Goal: Information Seeking & Learning: Learn about a topic

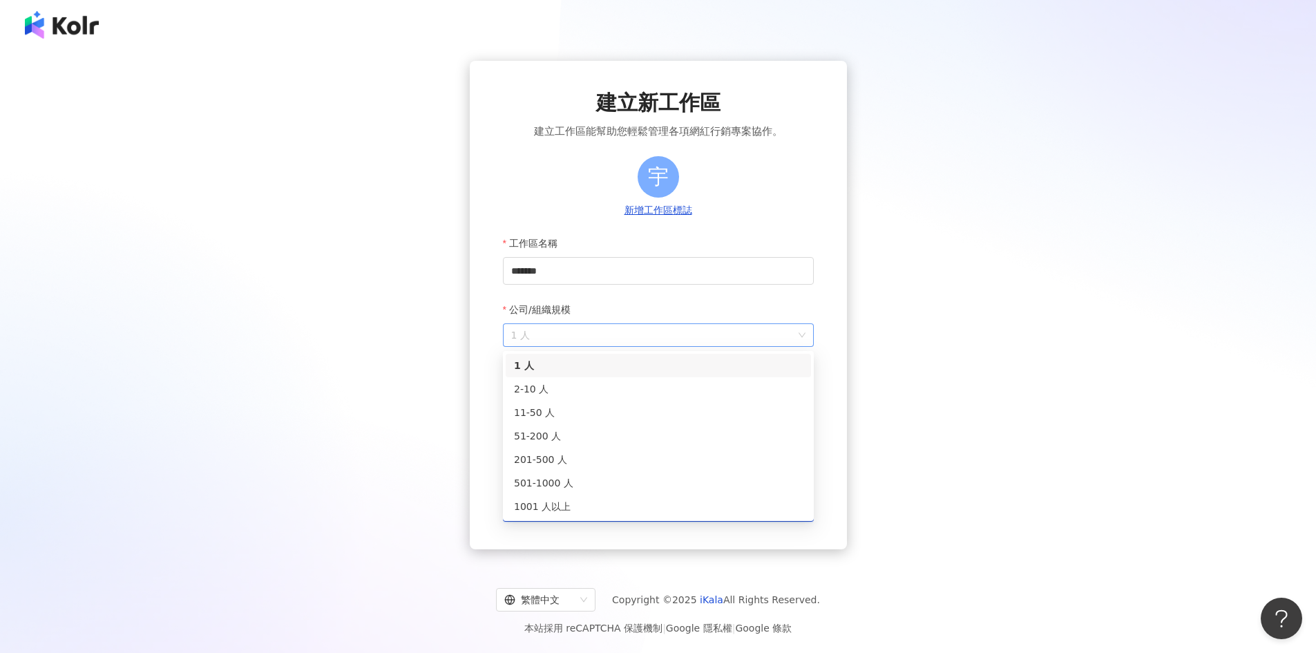
click at [597, 344] on span "1 人" at bounding box center [658, 335] width 294 height 22
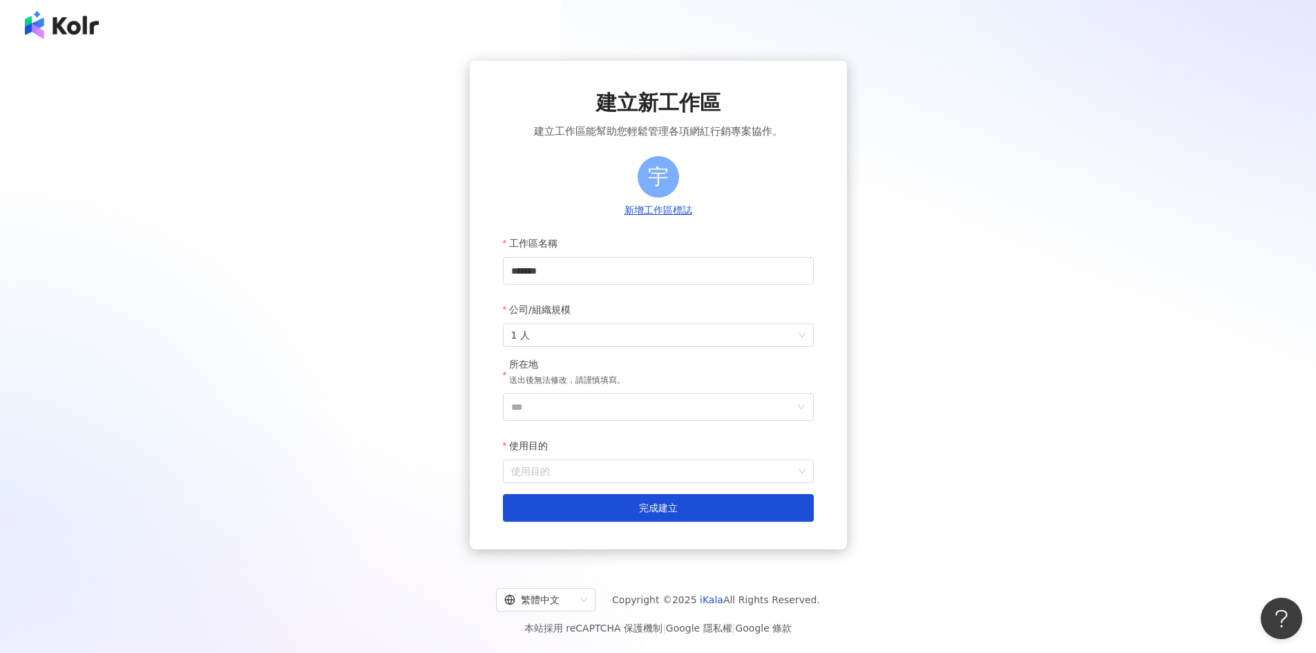
click at [611, 312] on div "公司/組織規模" at bounding box center [658, 310] width 311 height 28
click at [571, 401] on input "***" at bounding box center [652, 407] width 283 height 26
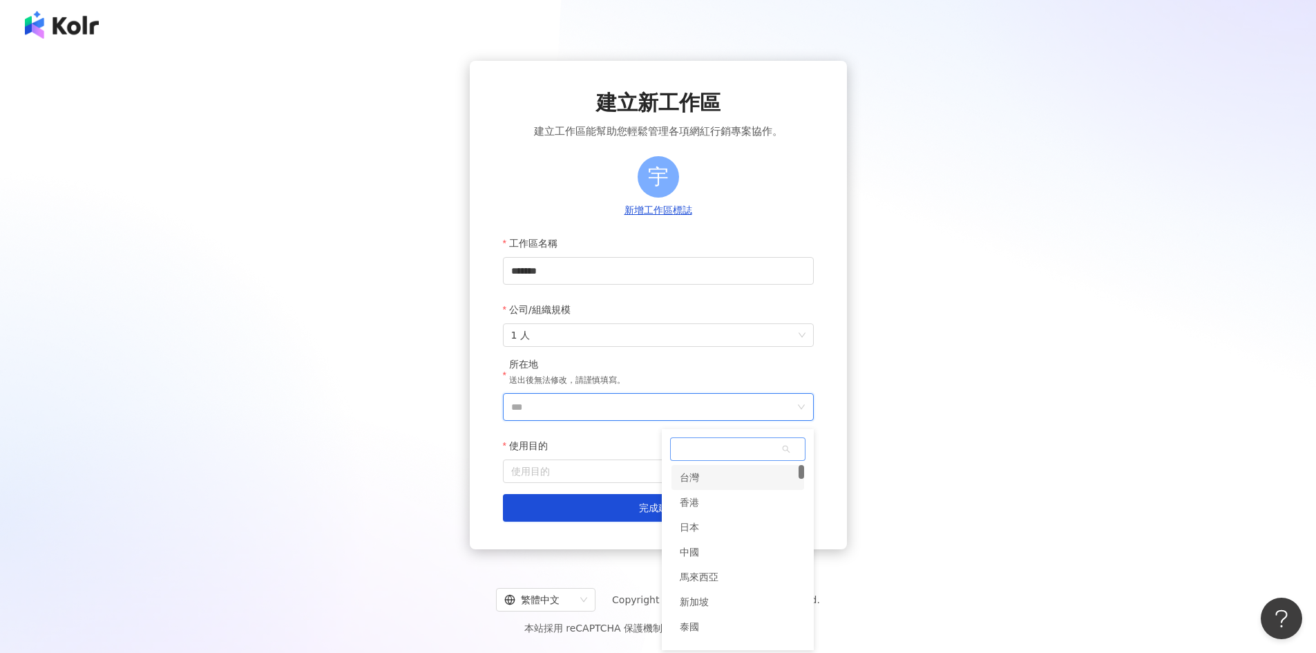
drag, startPoint x: 722, startPoint y: 481, endPoint x: 668, endPoint y: 486, distance: 54.0
click at [722, 481] on div "台灣" at bounding box center [737, 477] width 133 height 25
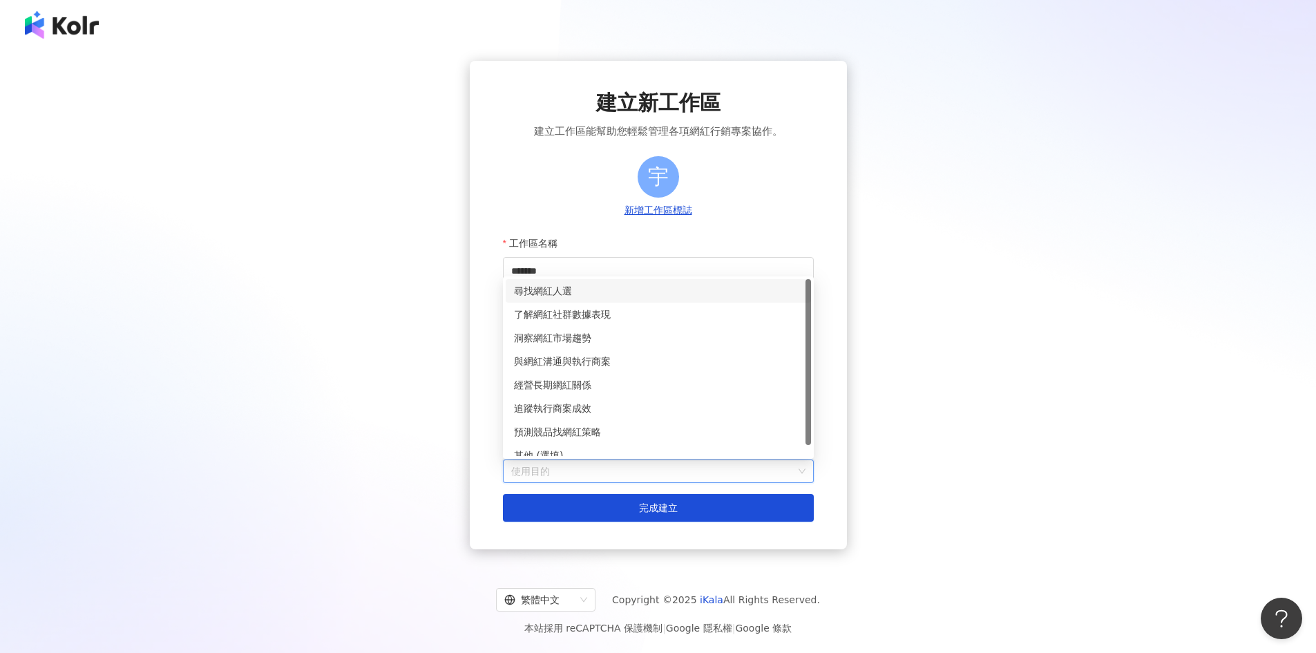
click at [625, 472] on input "使用目的" at bounding box center [658, 471] width 294 height 22
click at [592, 339] on div "洞察網紅市場趨勢" at bounding box center [658, 337] width 289 height 15
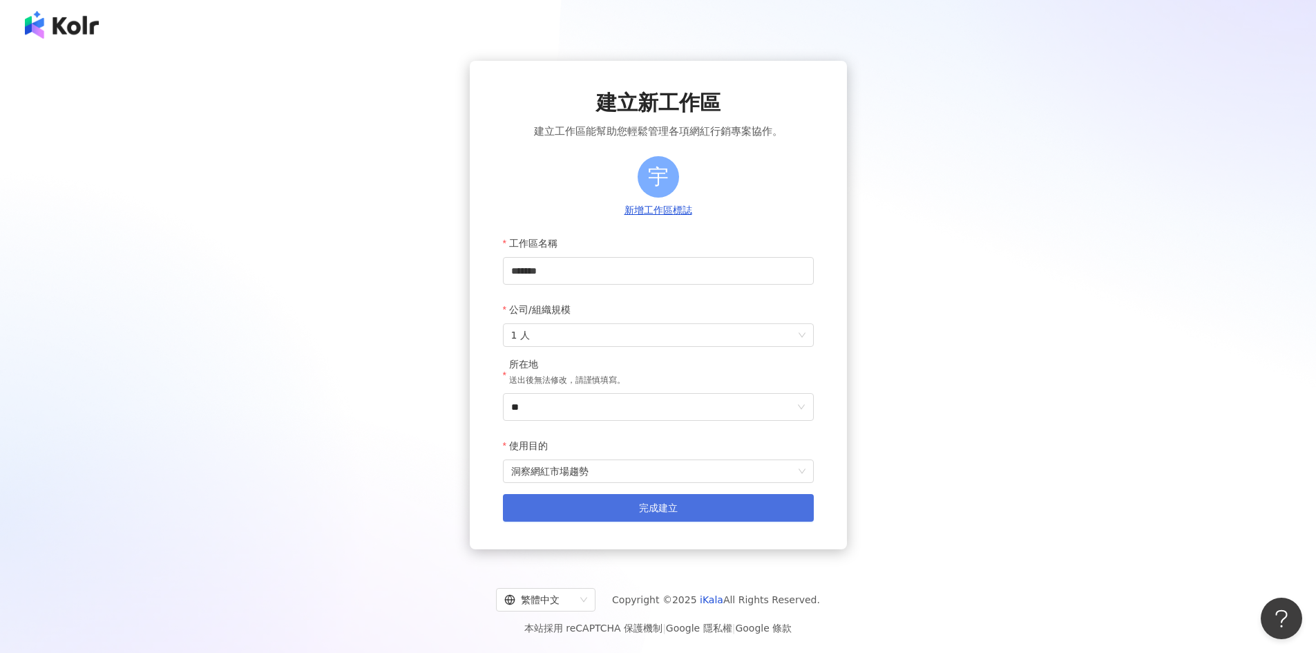
click at [656, 513] on span "完成建立" at bounding box center [658, 507] width 39 height 11
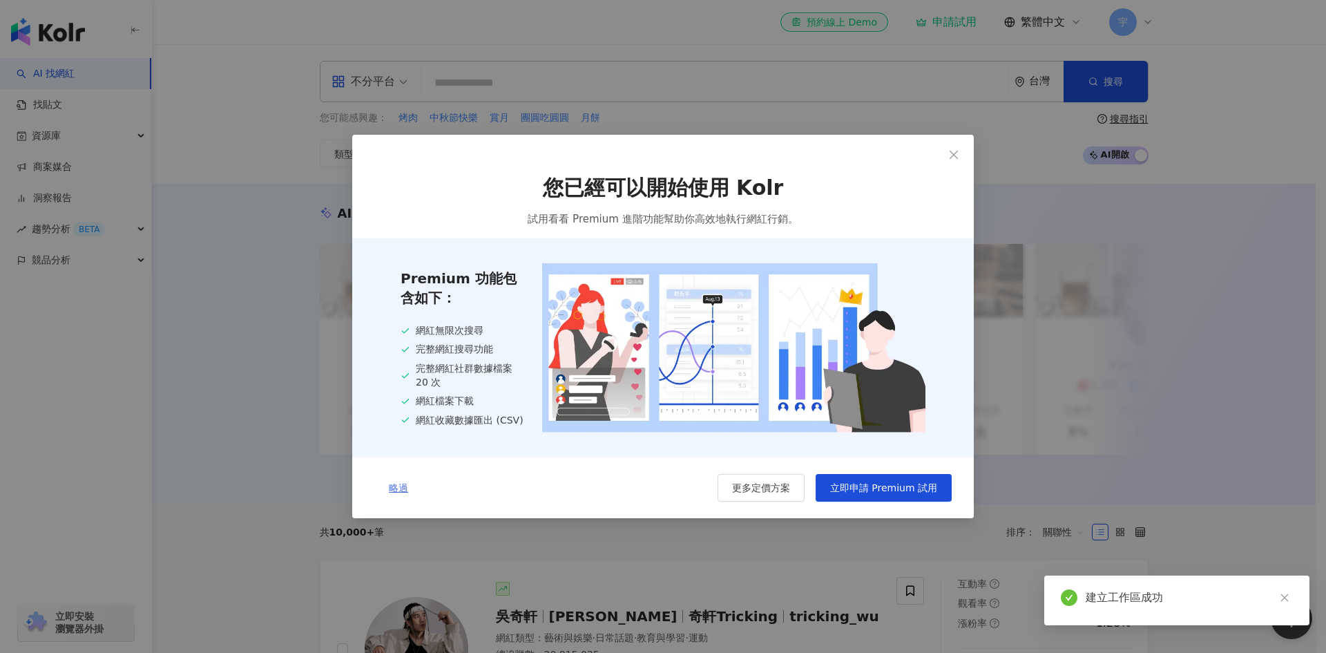
click at [393, 479] on button "略過" at bounding box center [398, 488] width 48 height 28
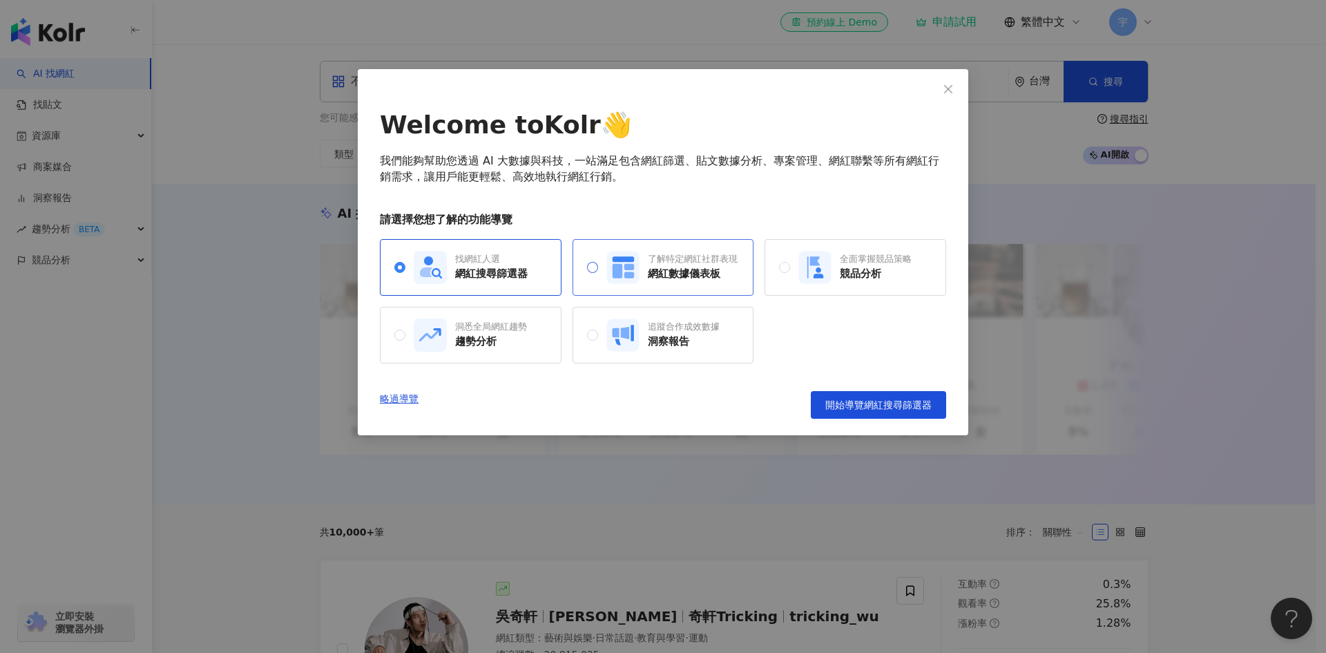
click at [736, 274] on div "網紅數據儀表板" at bounding box center [693, 274] width 90 height 15
click at [910, 280] on div "競品分析" at bounding box center [876, 274] width 72 height 15
click at [465, 265] on div "找網紅人選" at bounding box center [491, 259] width 73 height 12
click at [884, 407] on span "開始導覽網紅搜尋篩選器" at bounding box center [879, 404] width 106 height 11
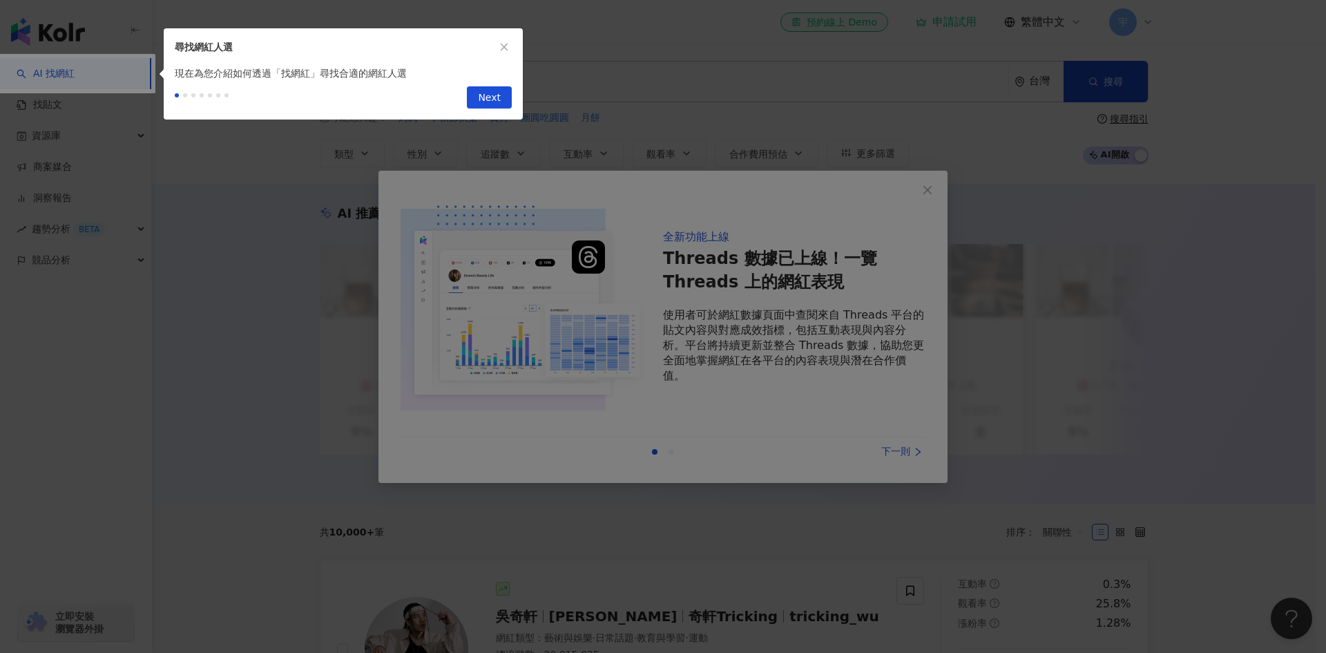
click at [904, 458] on div at bounding box center [663, 326] width 1326 height 653
drag, startPoint x: 504, startPoint y: 106, endPoint x: 497, endPoint y: 104, distance: 7.0
click at [499, 106] on button "Next" at bounding box center [489, 97] width 45 height 22
type input "*********"
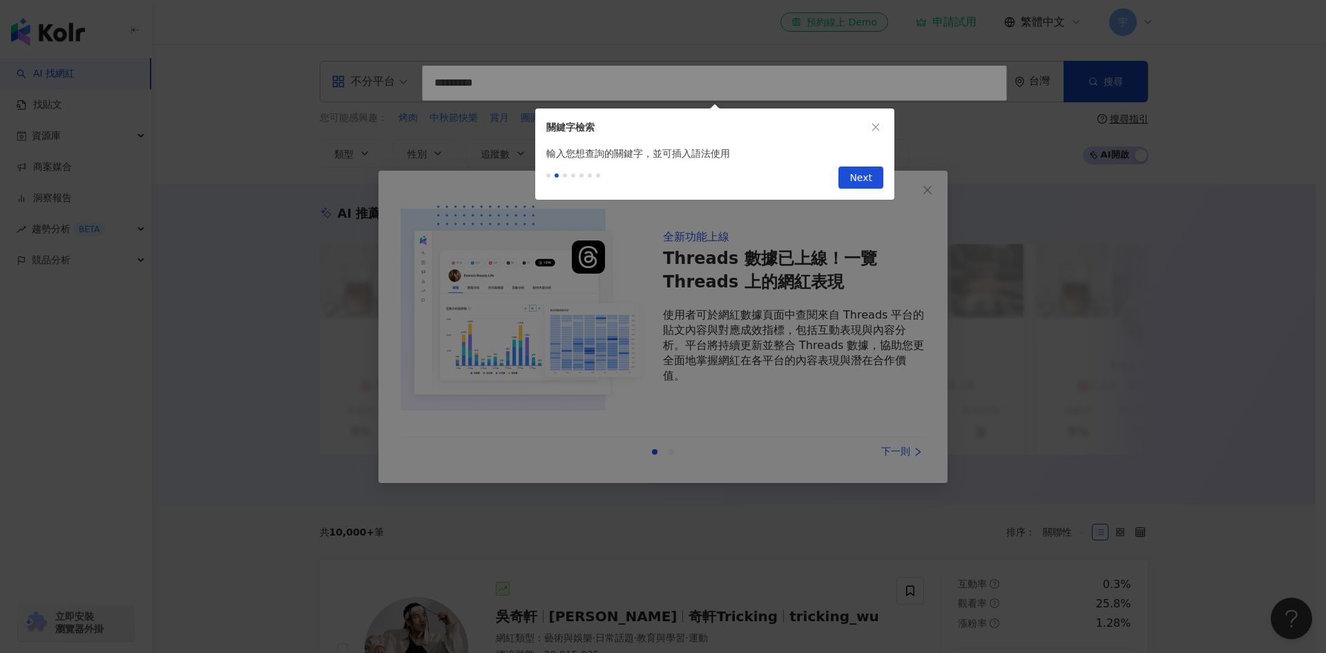
click at [497, 104] on div at bounding box center [663, 326] width 1326 height 653
drag, startPoint x: 808, startPoint y: 137, endPoint x: 842, endPoint y: 169, distance: 46.9
click at [810, 139] on div "關鍵字檢索" at bounding box center [714, 126] width 359 height 37
click at [842, 169] on button "Next" at bounding box center [861, 177] width 45 height 22
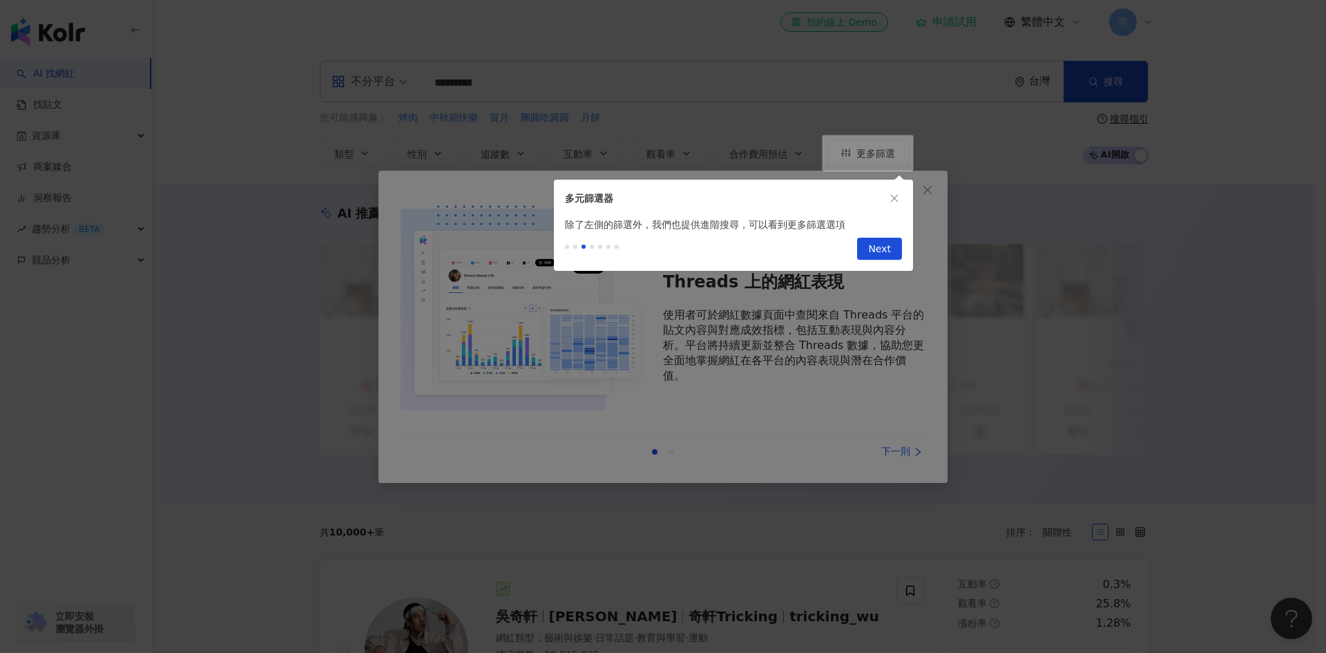
click at [864, 180] on div "多元篩選器" at bounding box center [733, 198] width 359 height 37
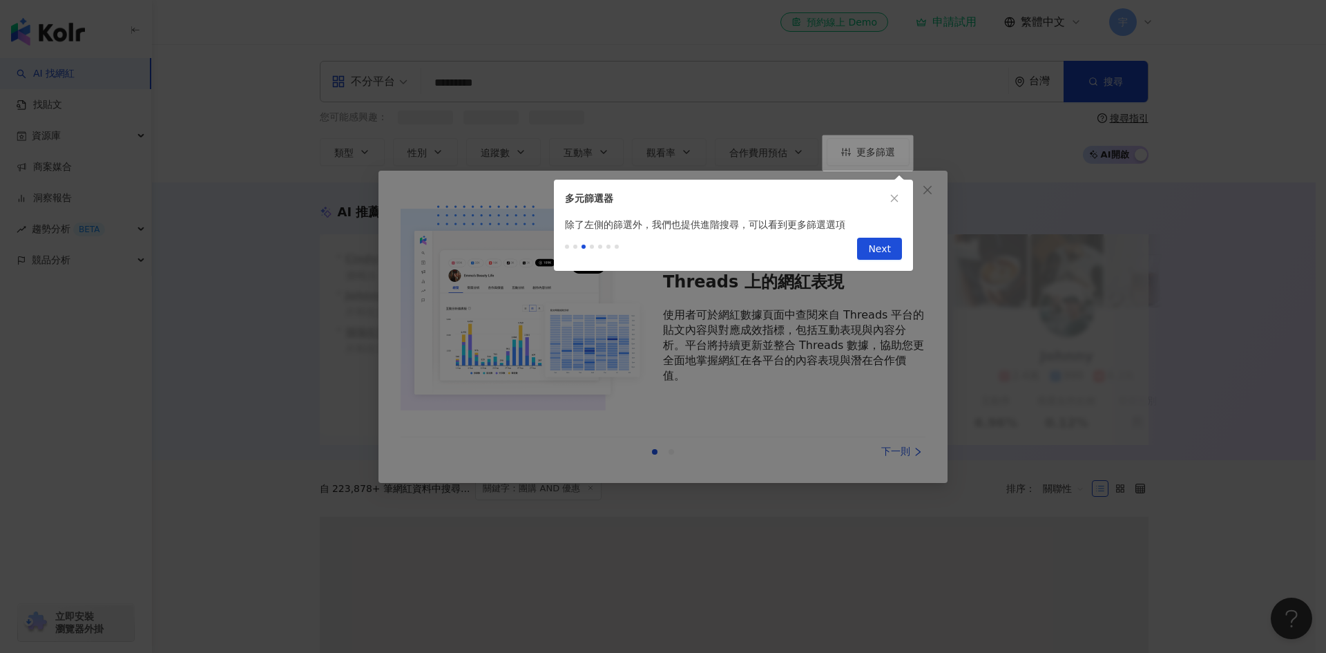
click at [888, 203] on button "button" at bounding box center [894, 198] width 15 height 15
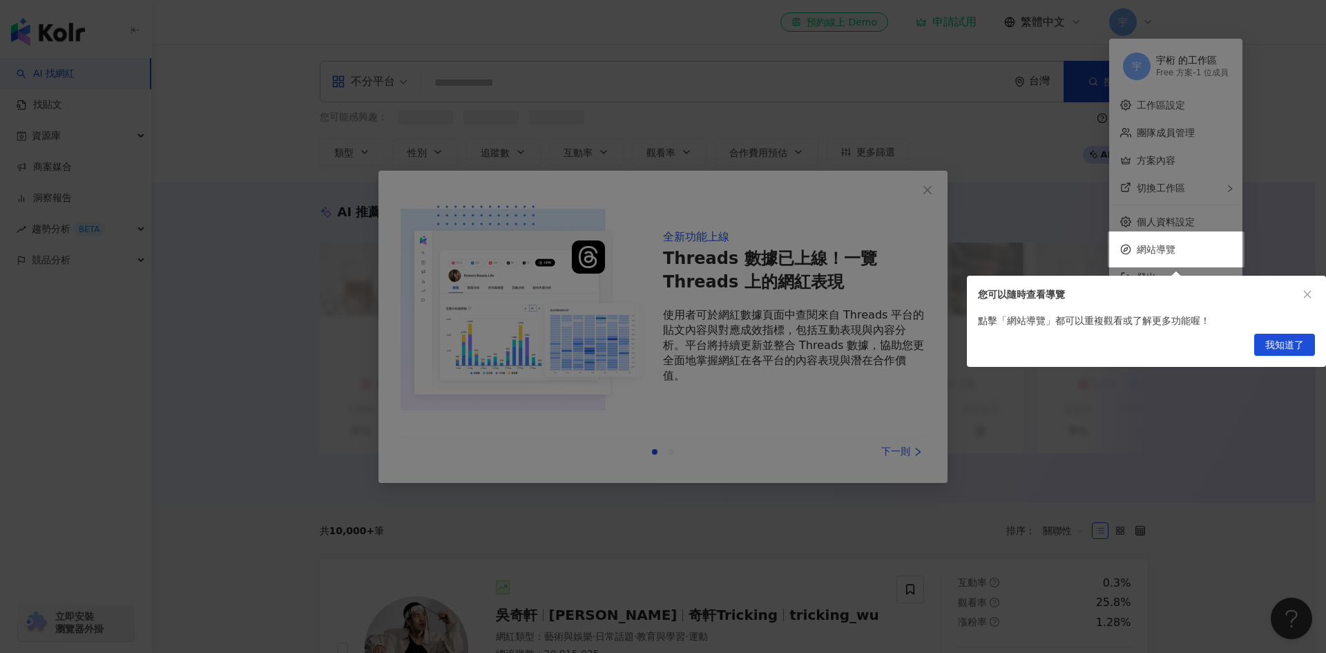
drag, startPoint x: 926, startPoint y: 190, endPoint x: 981, endPoint y: 379, distance: 196.3
click at [968, 378] on div at bounding box center [663, 326] width 1326 height 653
click at [1294, 356] on div "我知道了" at bounding box center [1146, 347] width 359 height 39
click at [1295, 346] on span "我知道了" at bounding box center [1285, 345] width 39 height 22
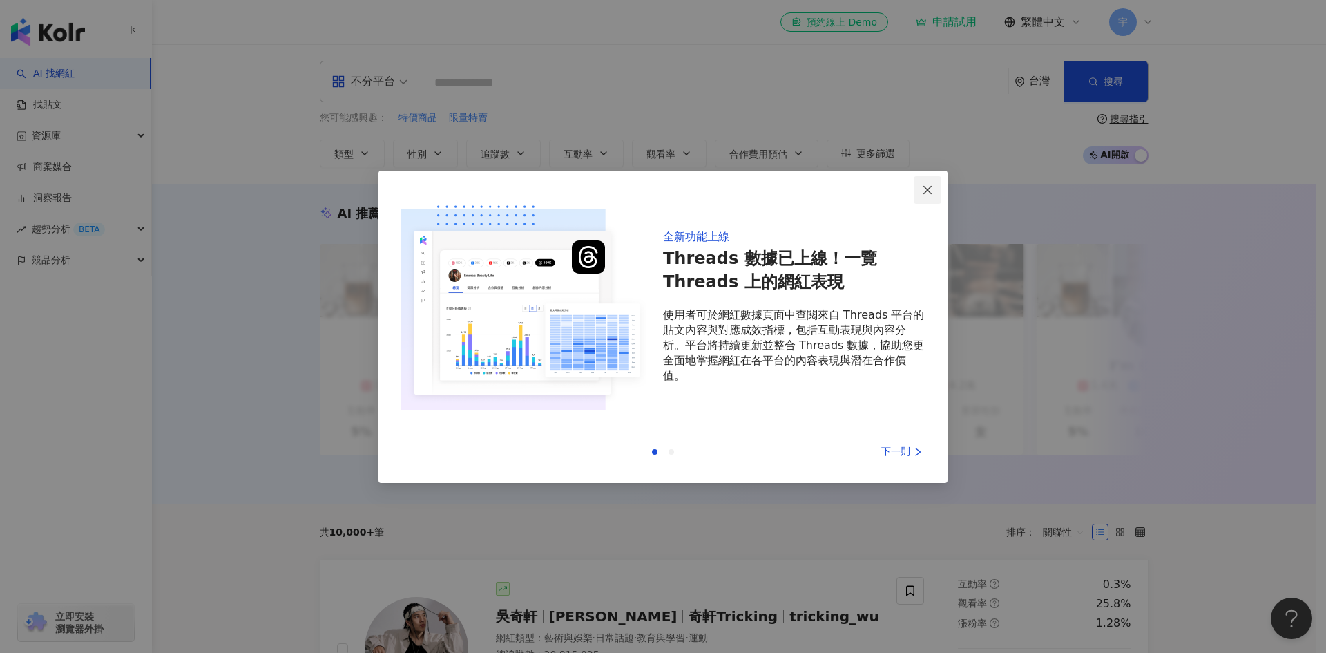
click at [917, 188] on span "Close" at bounding box center [928, 189] width 28 height 11
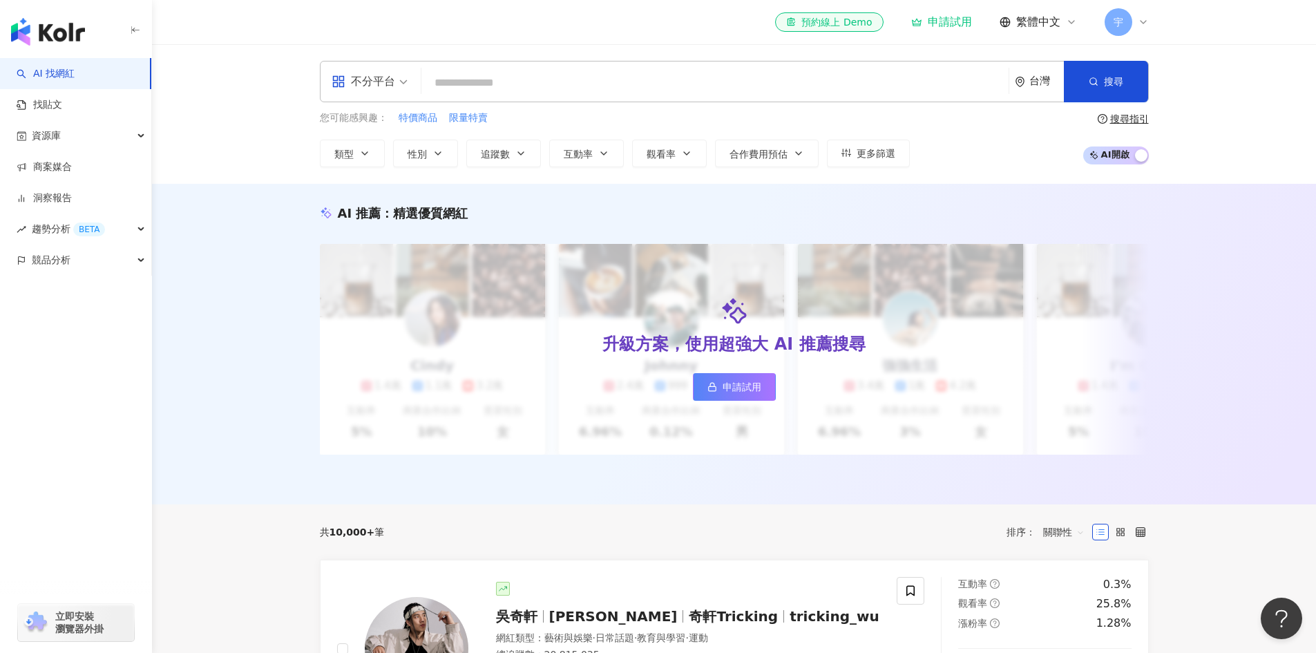
click at [406, 95] on span at bounding box center [370, 81] width 76 height 40
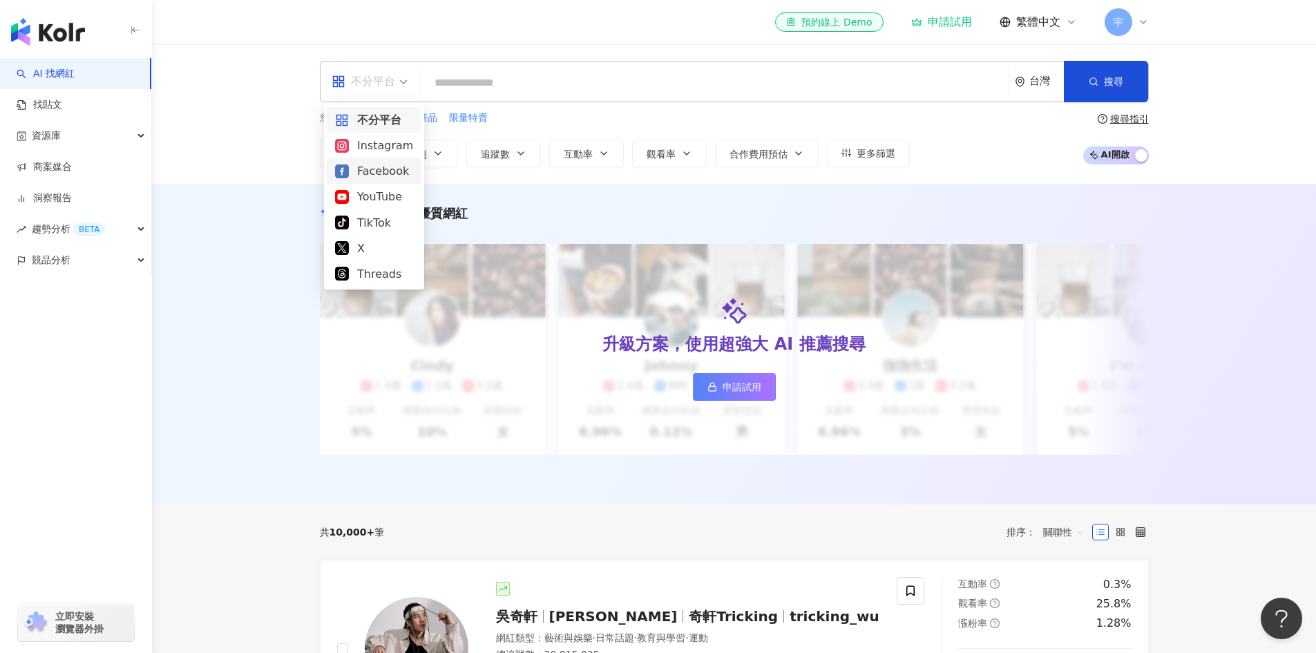
click at [378, 169] on div "Facebook" at bounding box center [374, 170] width 78 height 17
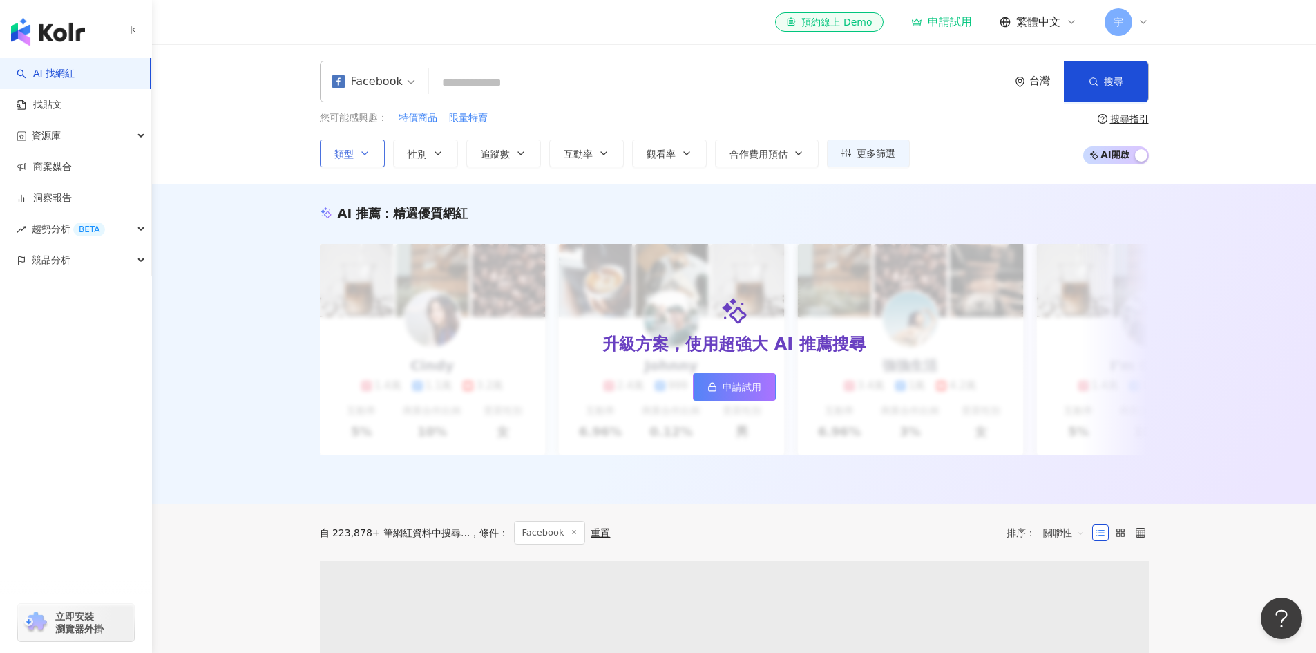
click at [363, 143] on button "類型" at bounding box center [352, 154] width 65 height 28
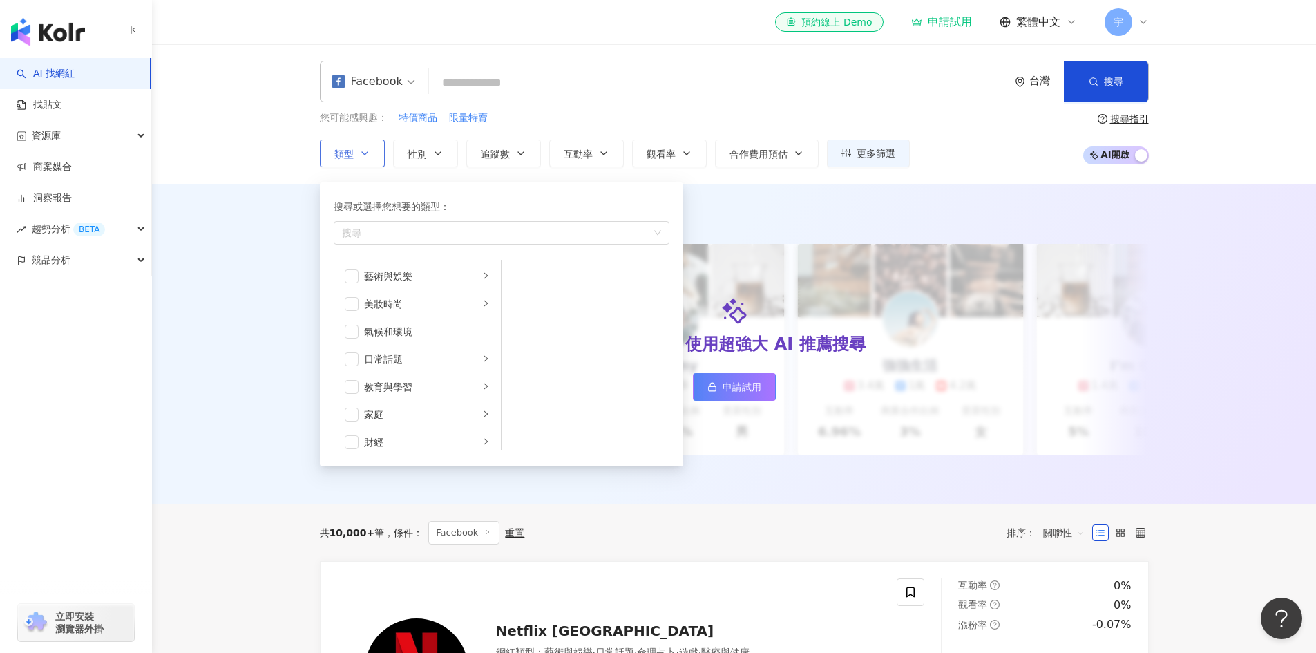
click at [365, 143] on button "類型 搜尋或選擇您想要的類型： 搜尋 藝術與娛樂 美妝時尚 氣候和環境 日常話題 教育與學習 家庭 財經 美食 命理占卜 遊戲 法政社會 生活風格 影視娛樂 …" at bounding box center [352, 154] width 65 height 28
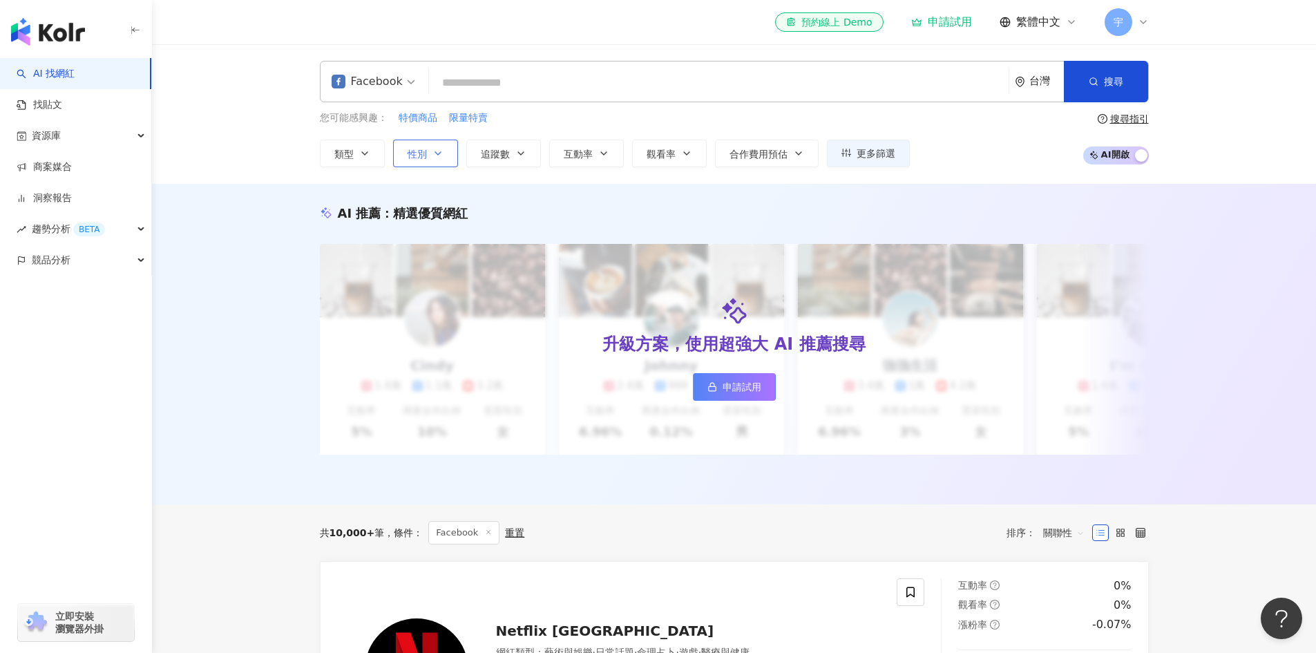
click at [414, 156] on span "性別" at bounding box center [417, 154] width 19 height 11
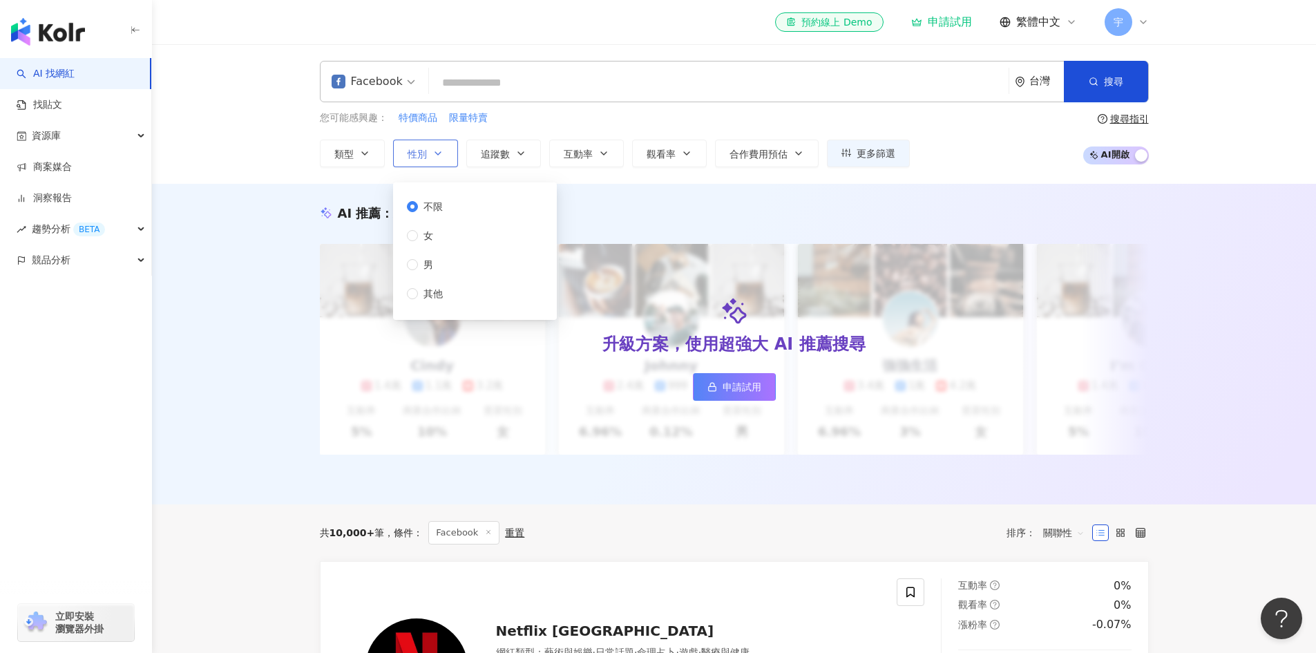
click at [448, 152] on button "性別" at bounding box center [425, 154] width 65 height 28
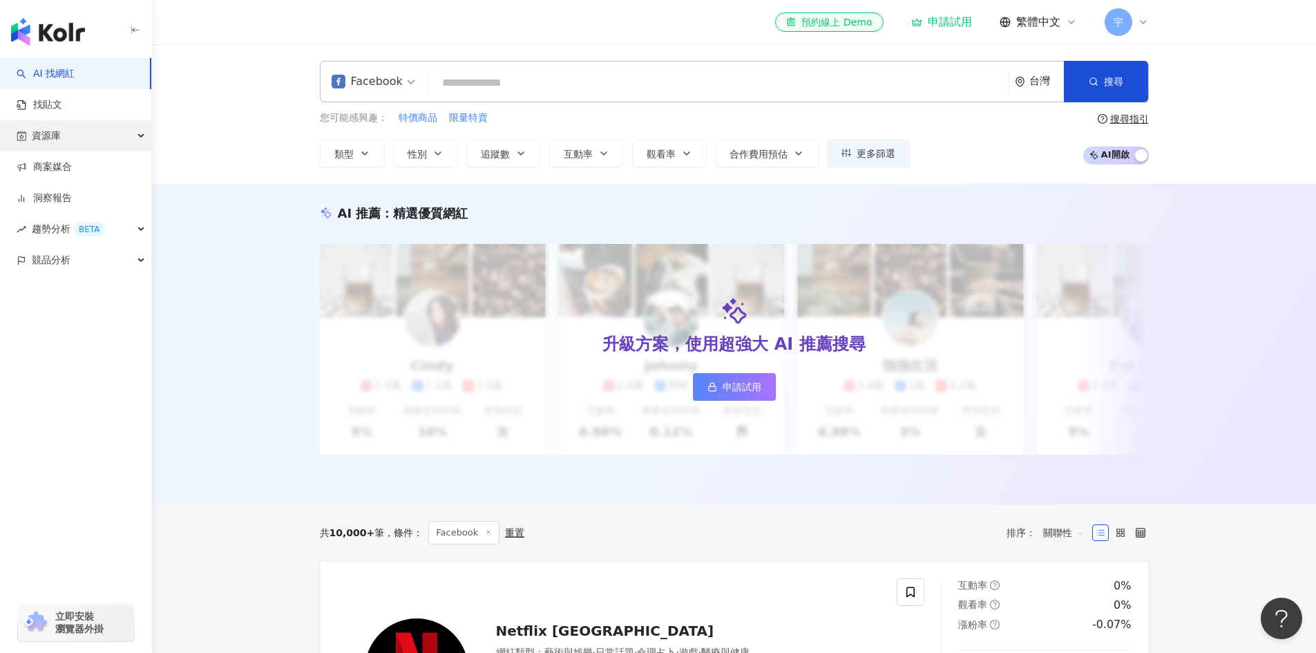
click at [139, 140] on div "資源庫" at bounding box center [75, 135] width 151 height 31
click at [131, 135] on div "資源庫" at bounding box center [75, 135] width 151 height 31
click at [749, 153] on span "合作費用預估" at bounding box center [758, 154] width 58 height 11
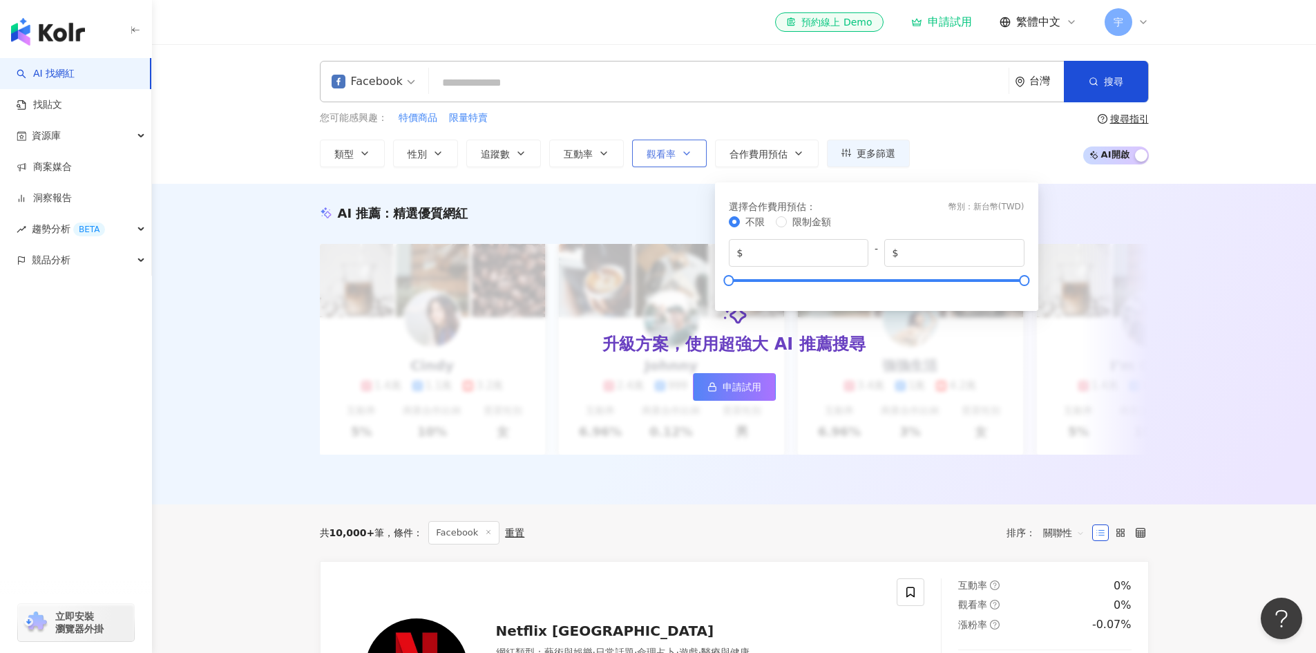
click at [655, 158] on span "觀看率" at bounding box center [661, 154] width 29 height 11
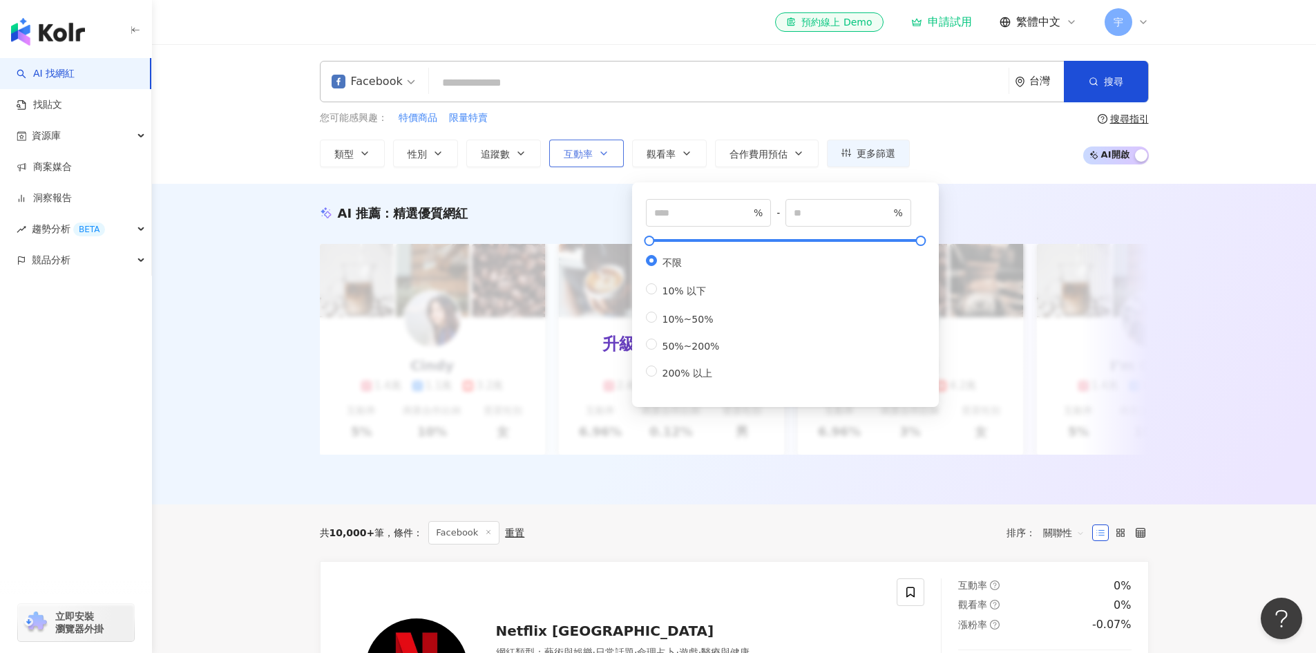
click at [573, 151] on span "互動率" at bounding box center [578, 154] width 29 height 11
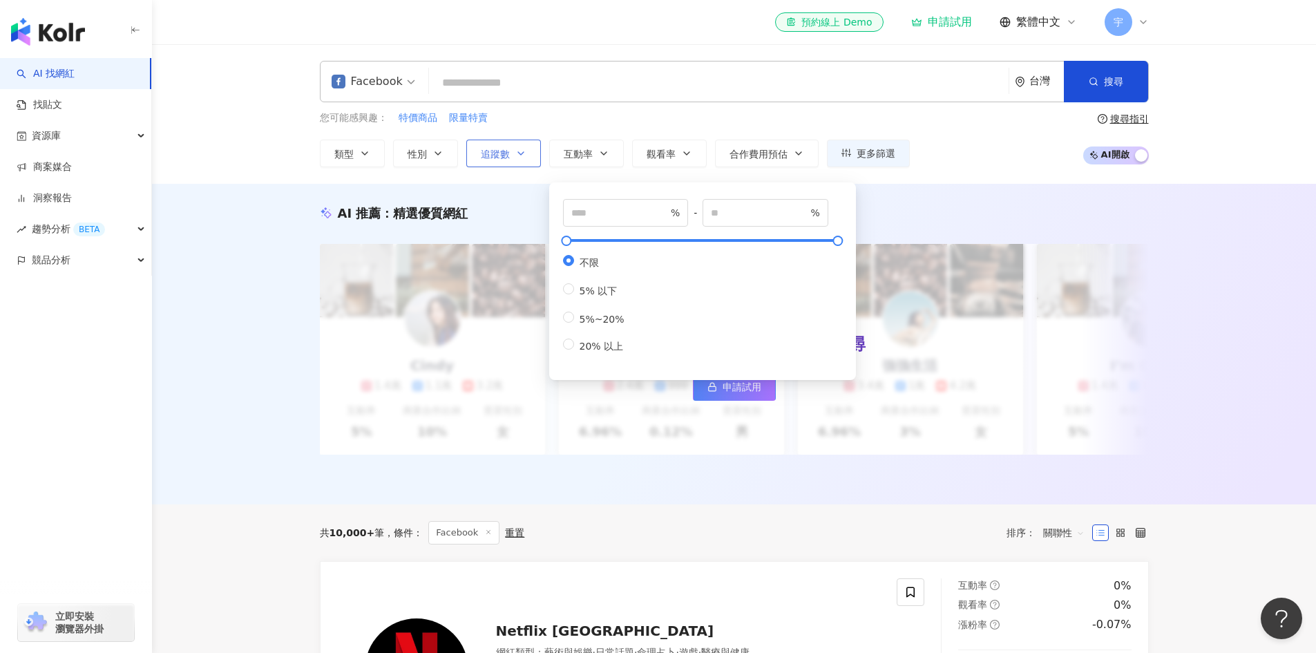
click at [498, 140] on button "追蹤數" at bounding box center [503, 154] width 75 height 28
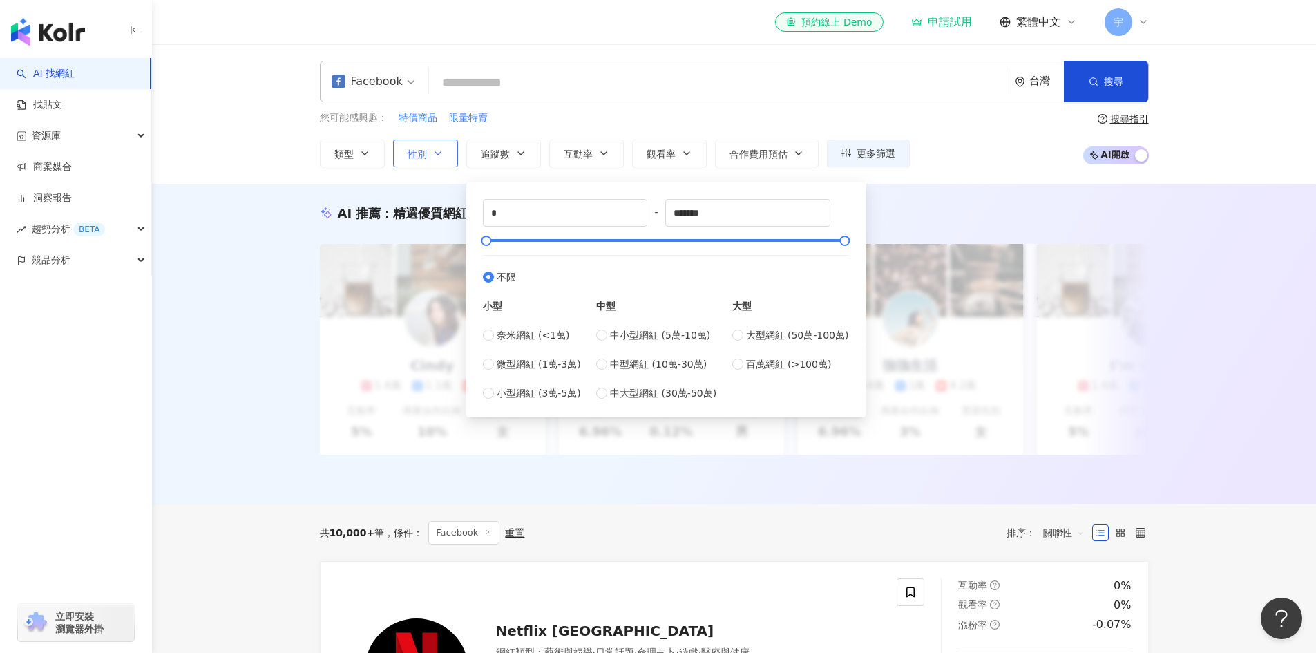
click at [440, 157] on icon "button" at bounding box center [437, 153] width 11 height 11
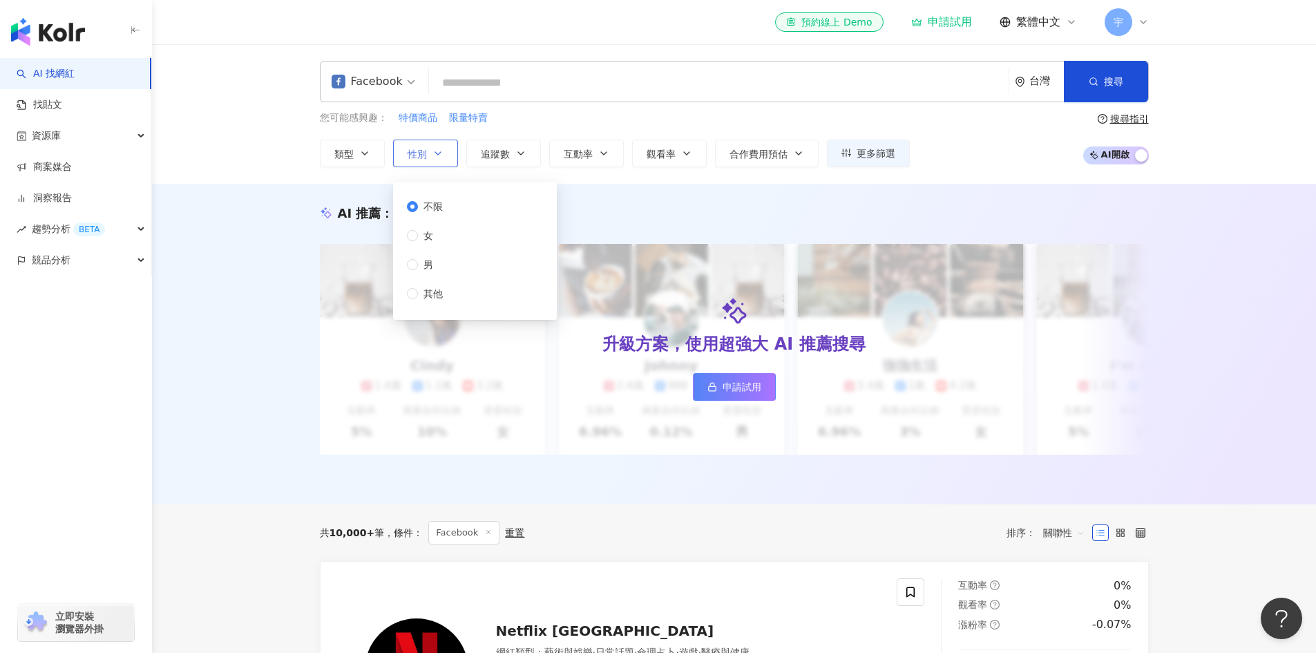
click at [440, 157] on icon "button" at bounding box center [437, 153] width 11 height 11
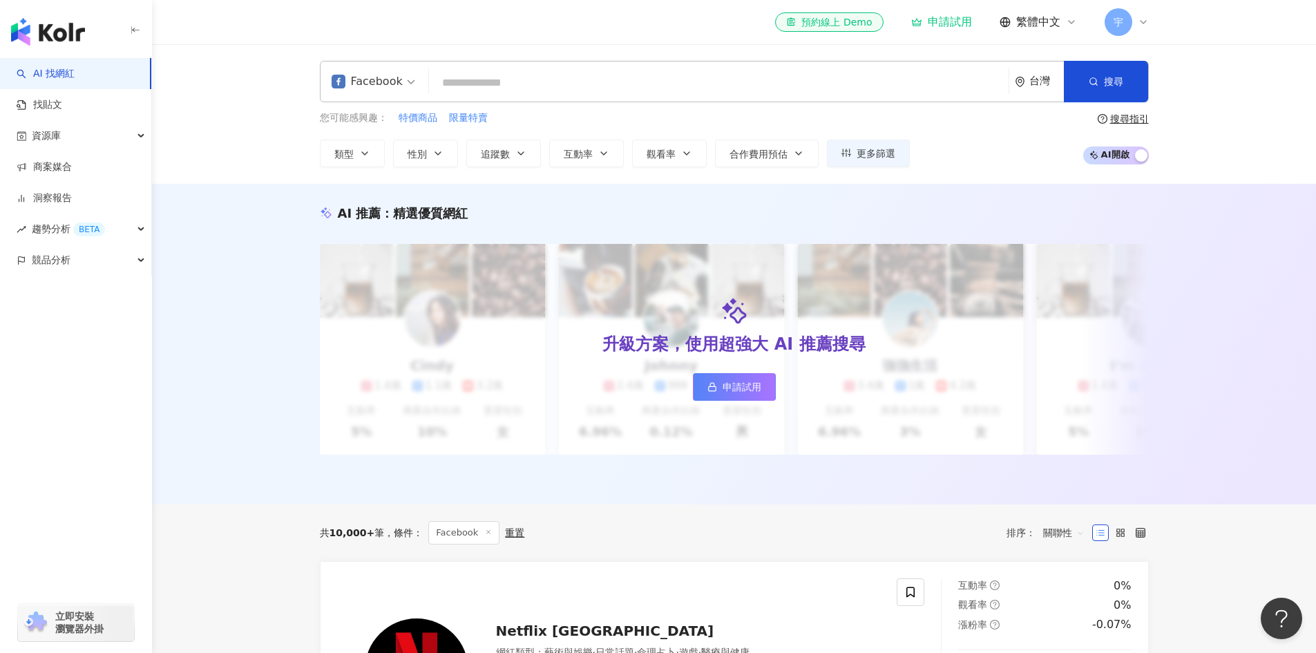
click at [1121, 161] on span "AI 開啟 AI 關閉" at bounding box center [1116, 155] width 66 height 18
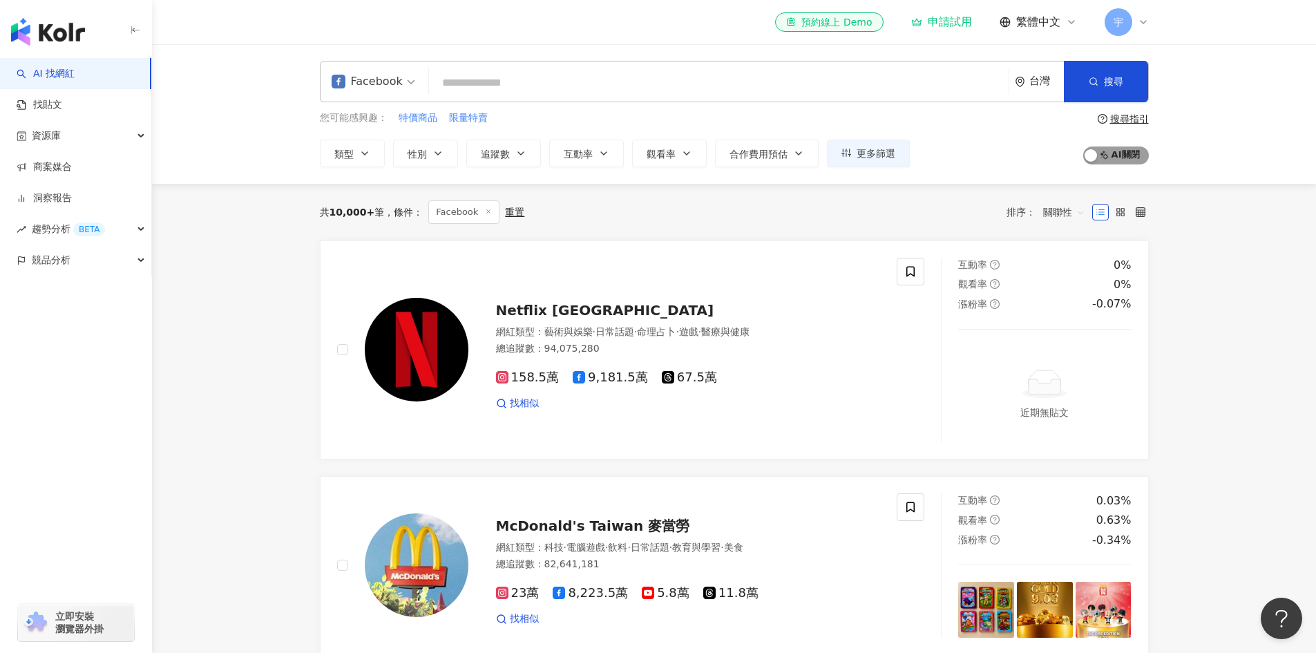
click at [1125, 159] on span "AI 開啟 AI 關閉" at bounding box center [1116, 155] width 66 height 18
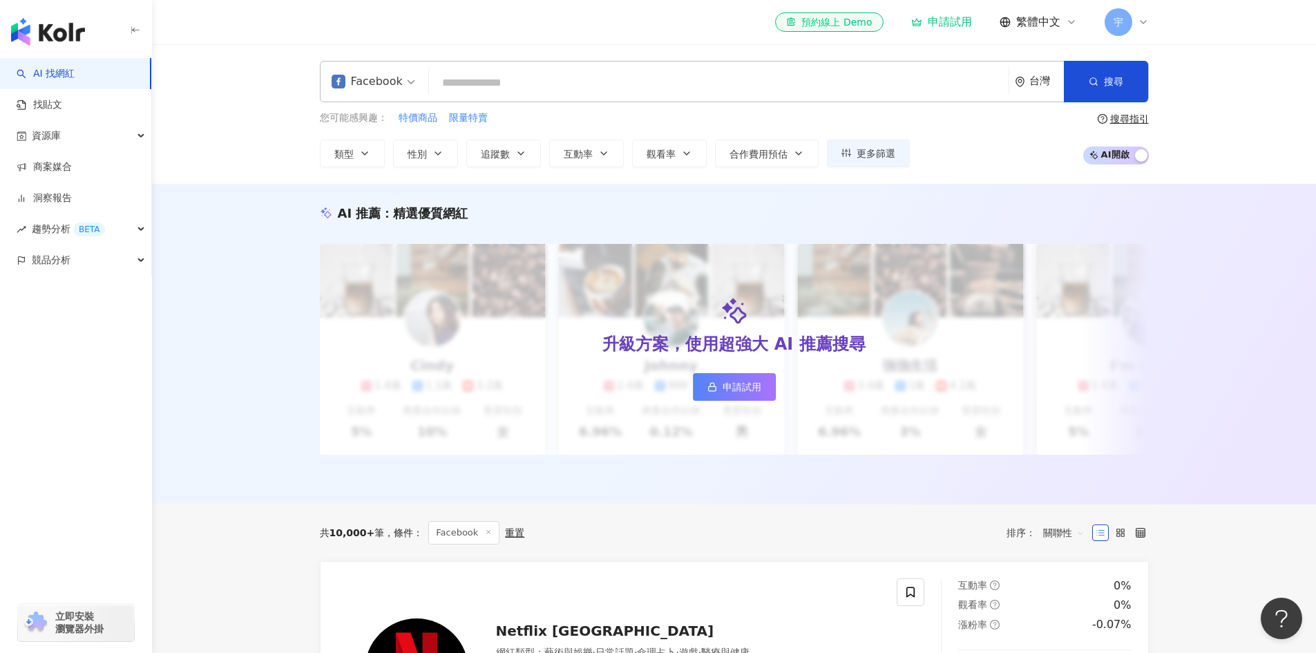
drag, startPoint x: 1125, startPoint y: 159, endPoint x: 543, endPoint y: 73, distance: 587.9
click at [543, 73] on div "Facebook 台灣 搜尋 loading 搜尋名稱、敘述、貼文含有關鍵字 “ 團購 AND 優惠 ” 的網紅 您可能感興趣： 特價商品 限量特賣 類型 性…" at bounding box center [734, 114] width 884 height 106
click at [547, 84] on input "search" at bounding box center [719, 83] width 569 height 26
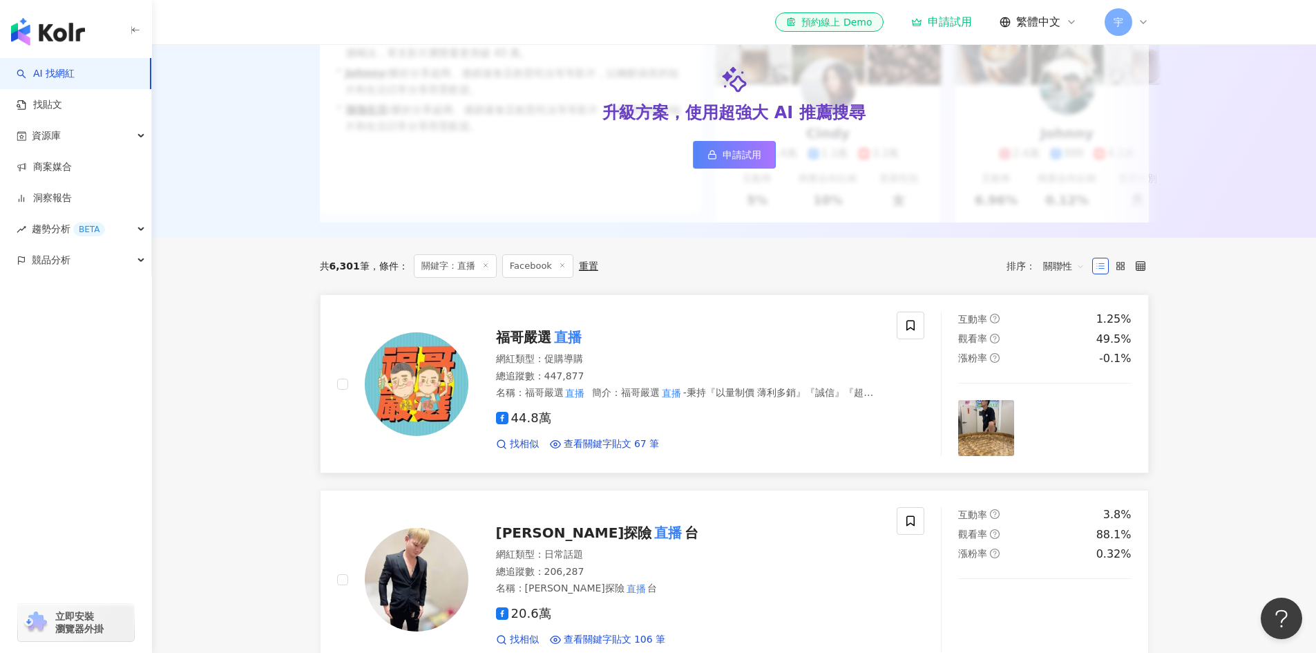
scroll to position [186, 0]
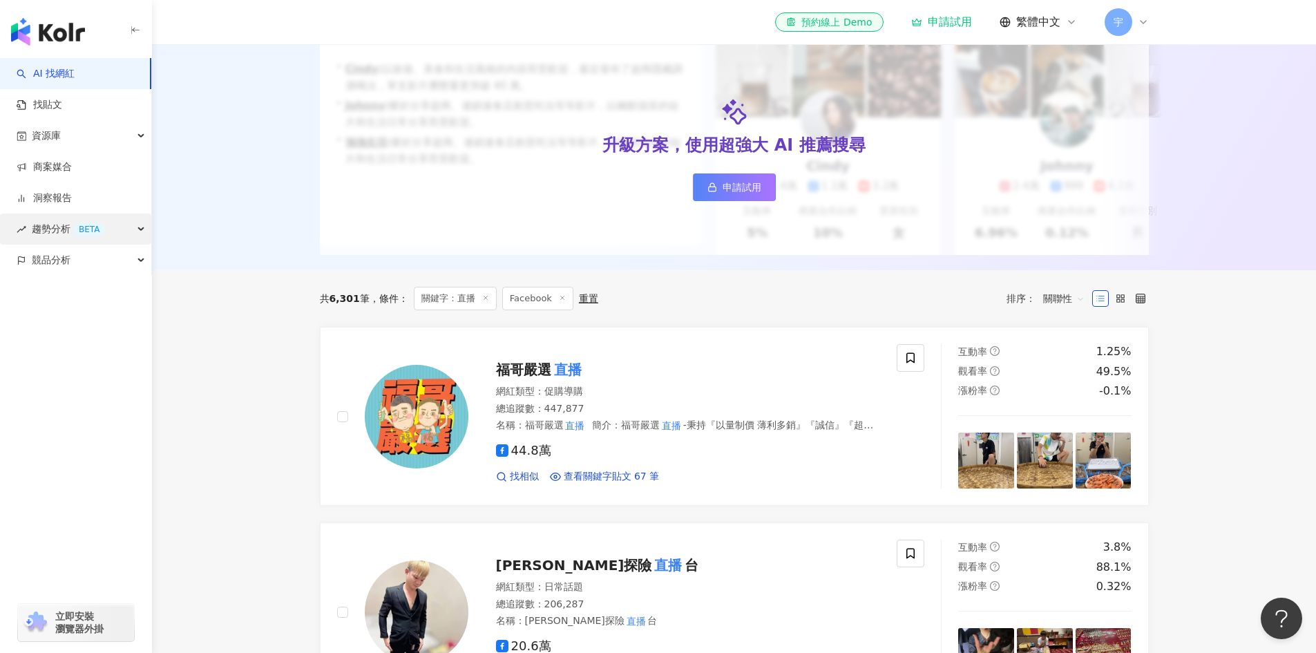
type input "**"
click at [137, 229] on div "趨勢分析 BETA" at bounding box center [75, 228] width 151 height 31
click at [128, 263] on div "競品分析" at bounding box center [75, 260] width 151 height 31
click at [133, 263] on div "競品分析" at bounding box center [75, 260] width 151 height 31
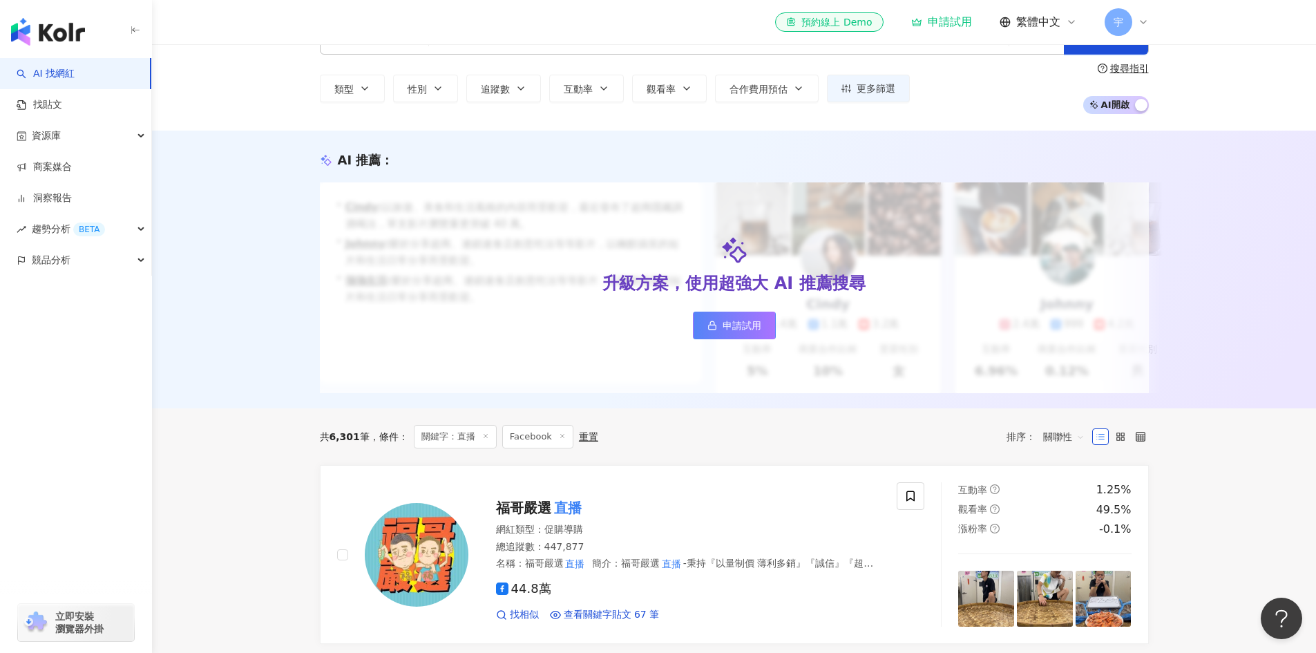
scroll to position [0, 0]
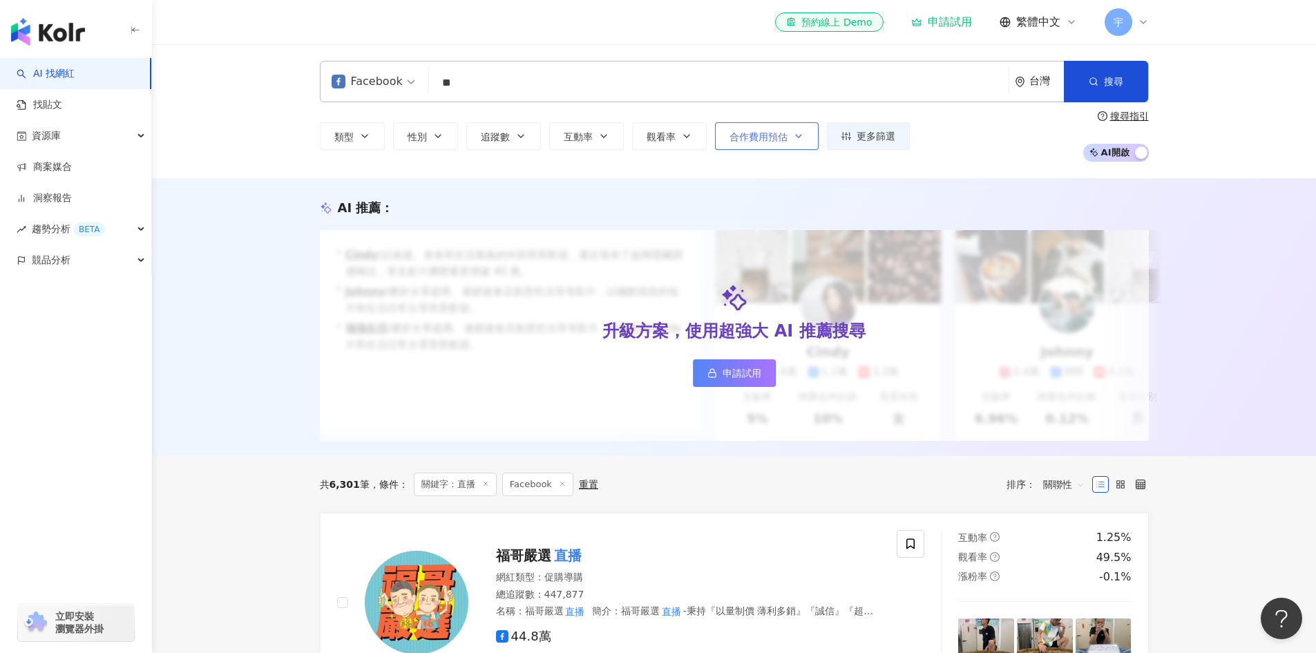
click at [786, 137] on span "合作費用預估" at bounding box center [758, 136] width 58 height 11
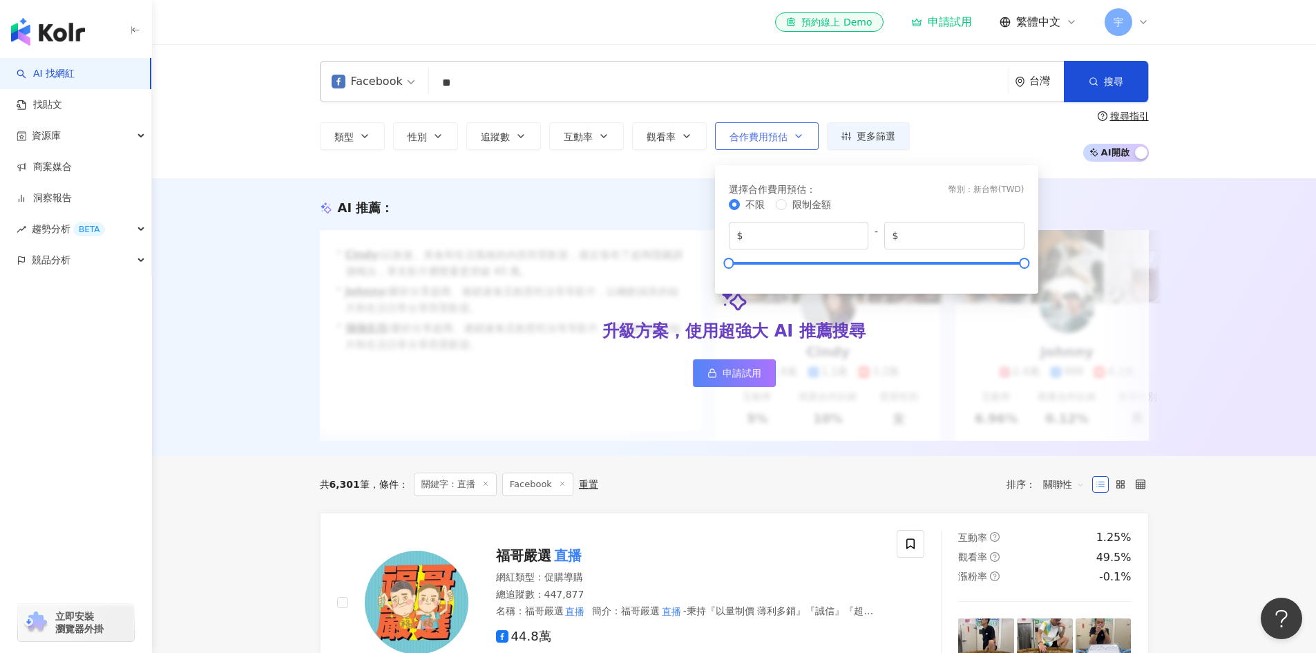
click at [806, 138] on button "合作費用預估" at bounding box center [767, 136] width 104 height 28
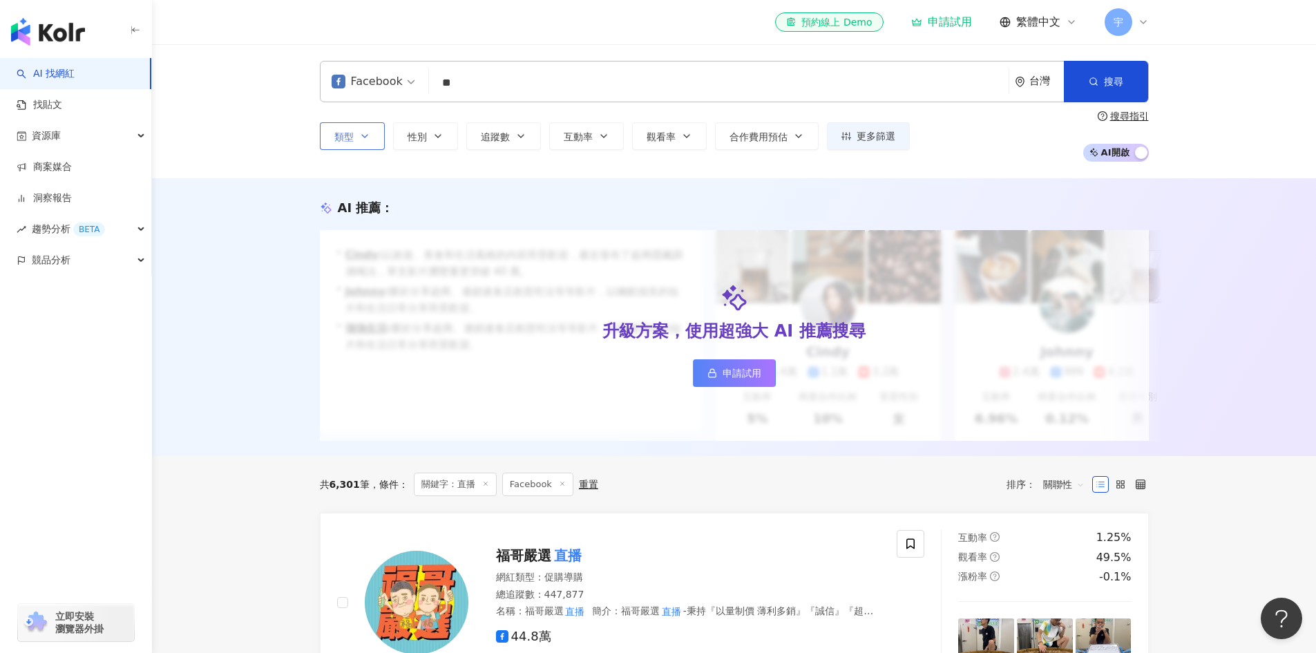
click at [371, 132] on button "類型" at bounding box center [352, 136] width 65 height 28
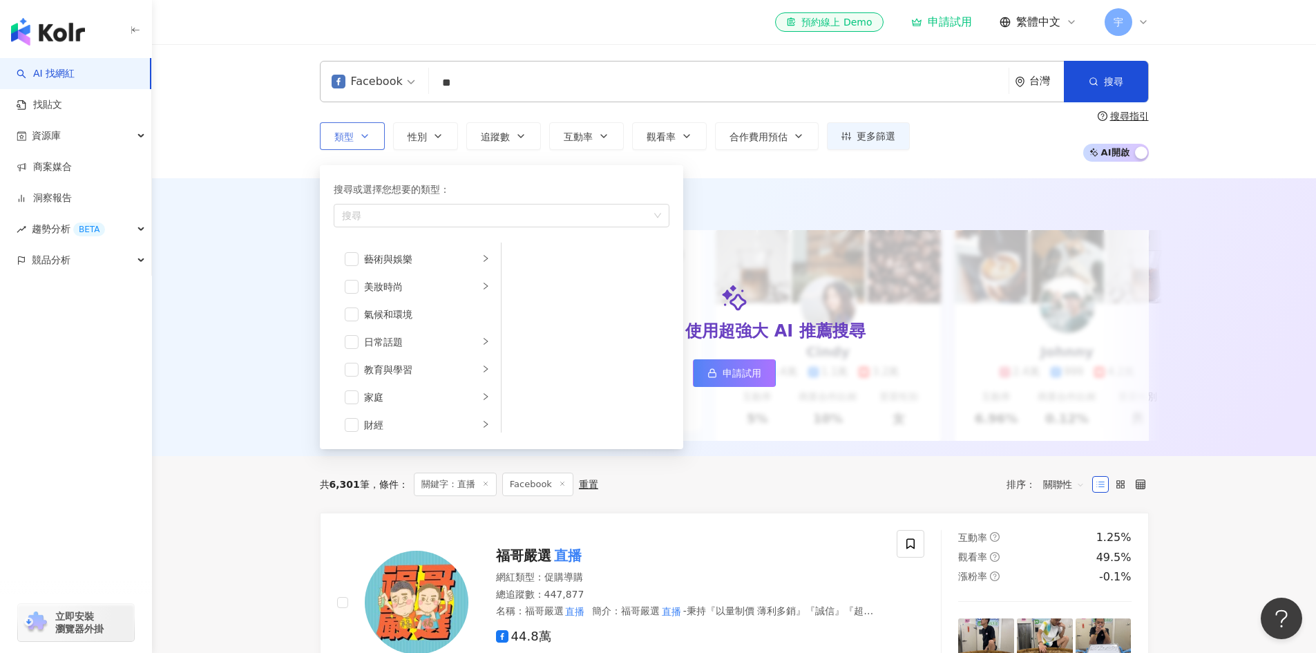
click at [370, 133] on button "類型 搜尋或選擇您想要的類型： 搜尋 藝術與娛樂 美妝時尚 氣候和環境 日常話題 教育與學習 家庭 財經 美食 命理占卜 遊戲 法政社會 生活風格 影視娛樂 …" at bounding box center [352, 136] width 65 height 28
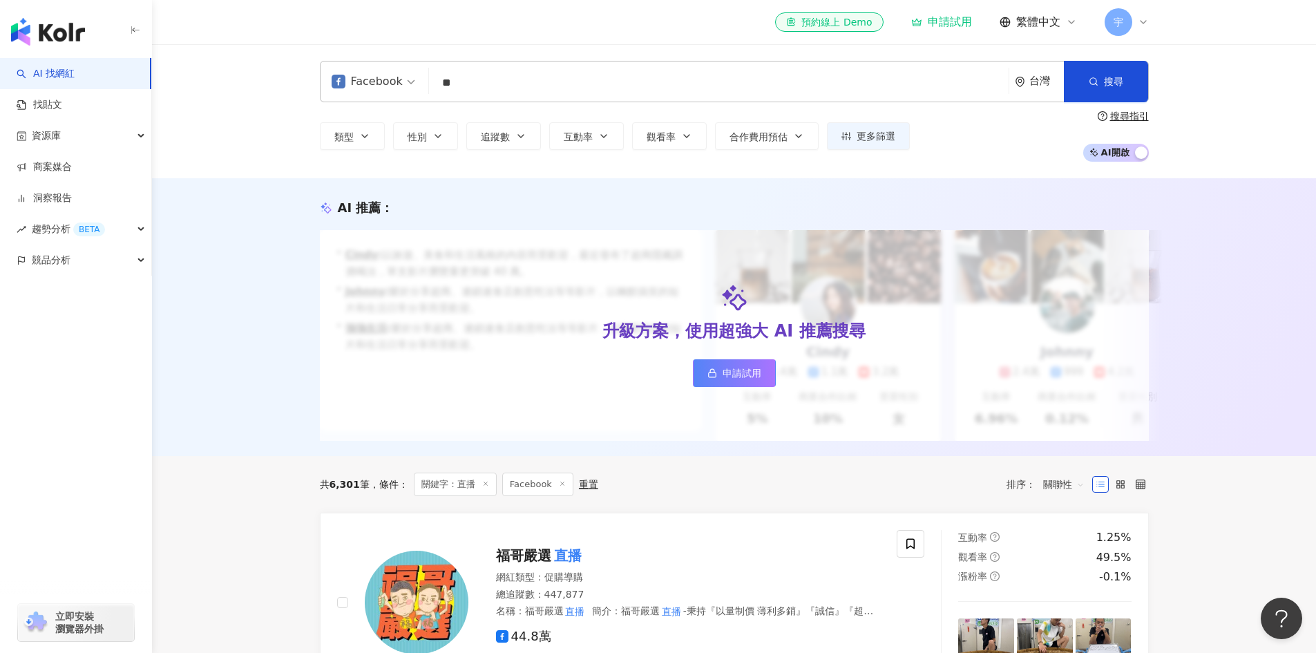
click at [951, 17] on div "申請試用" at bounding box center [941, 22] width 61 height 14
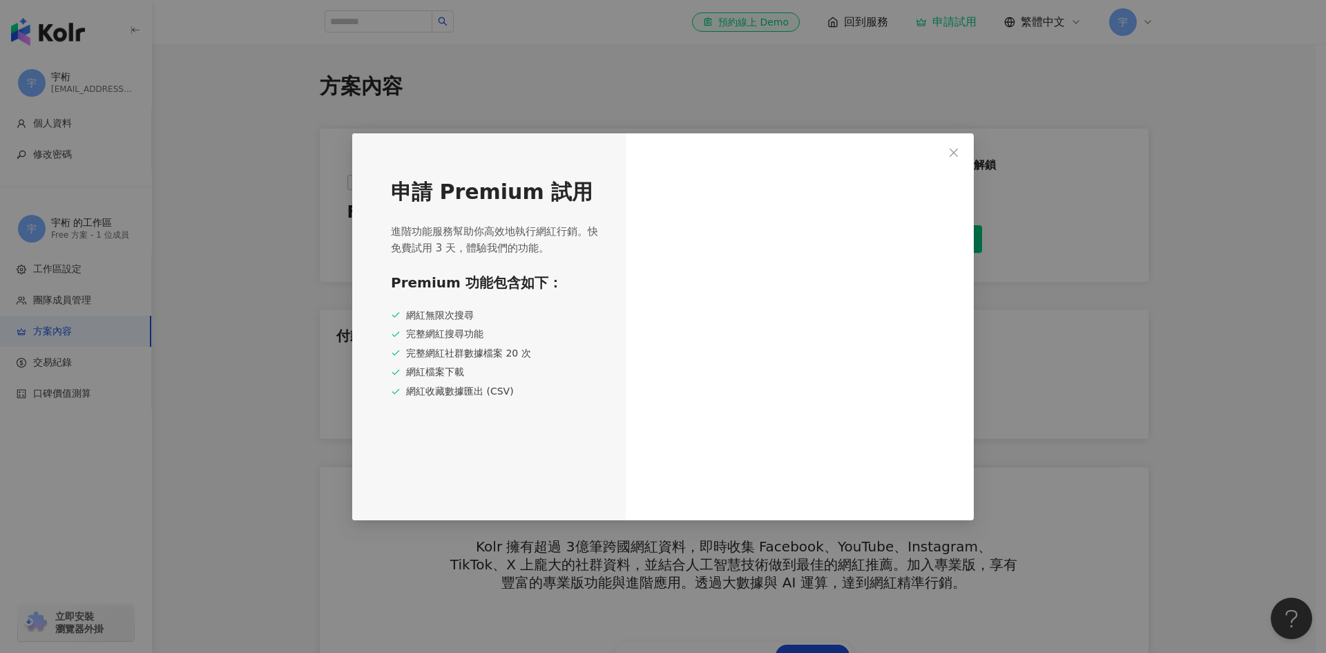
click at [463, 243] on span "進階功能服務幫助你高效地執行網紅行銷。快免費試用 3 天，體驗我們的功能。" at bounding box center [496, 239] width 210 height 33
click at [587, 304] on div "Premium 功能包含如下： 網紅無限次搜尋 完整網紅搜尋功能 完整網紅社群數據檔案 20 次 網紅檔案下載 網紅收藏數據匯出 (CSV)" at bounding box center [496, 336] width 210 height 126
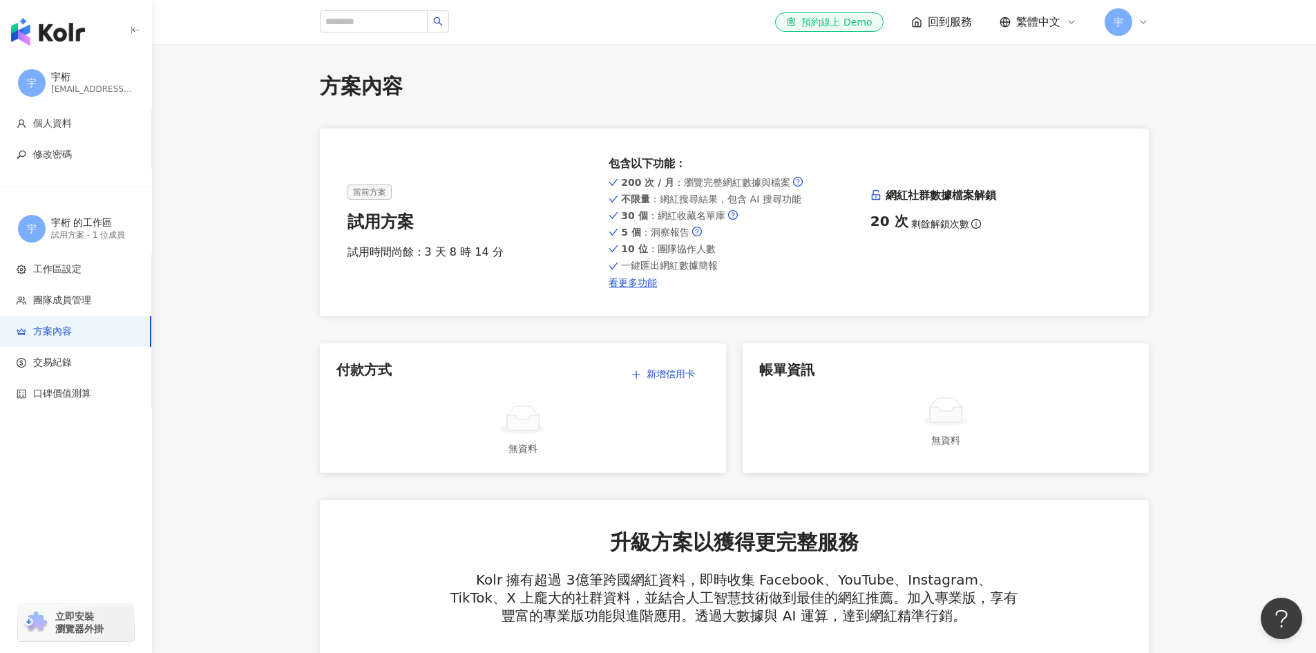
click at [59, 38] on img "button" at bounding box center [48, 32] width 74 height 28
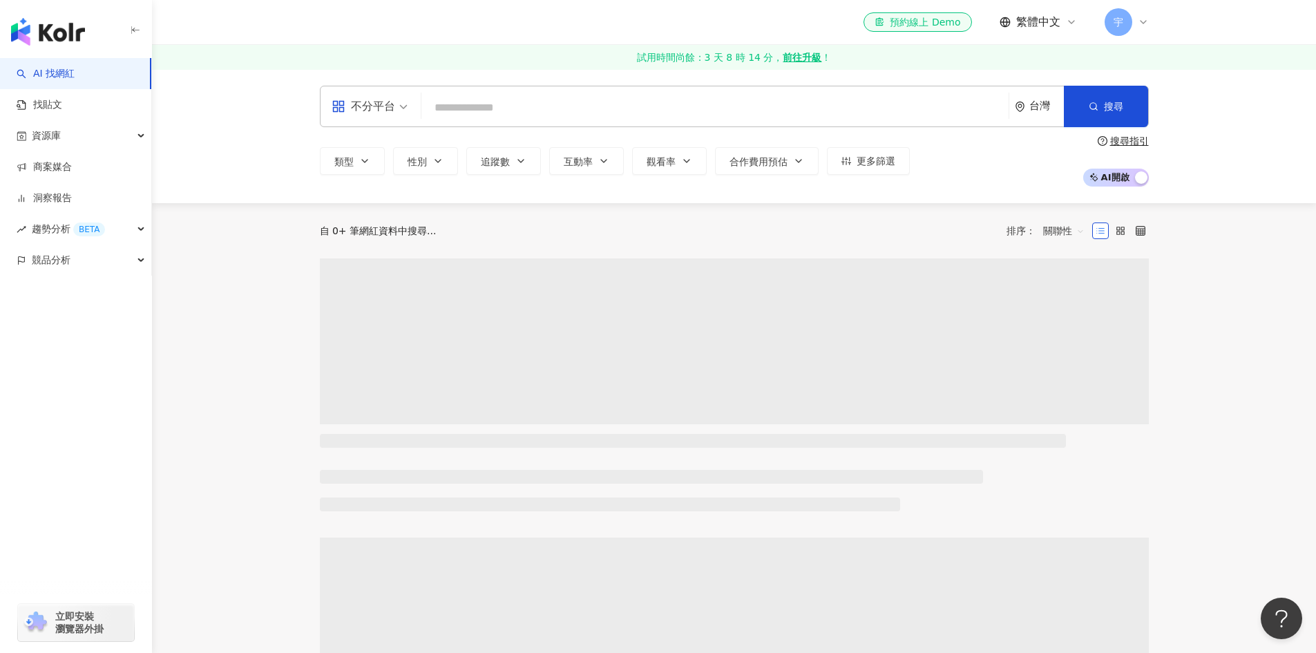
click at [539, 113] on input "search" at bounding box center [715, 108] width 576 height 26
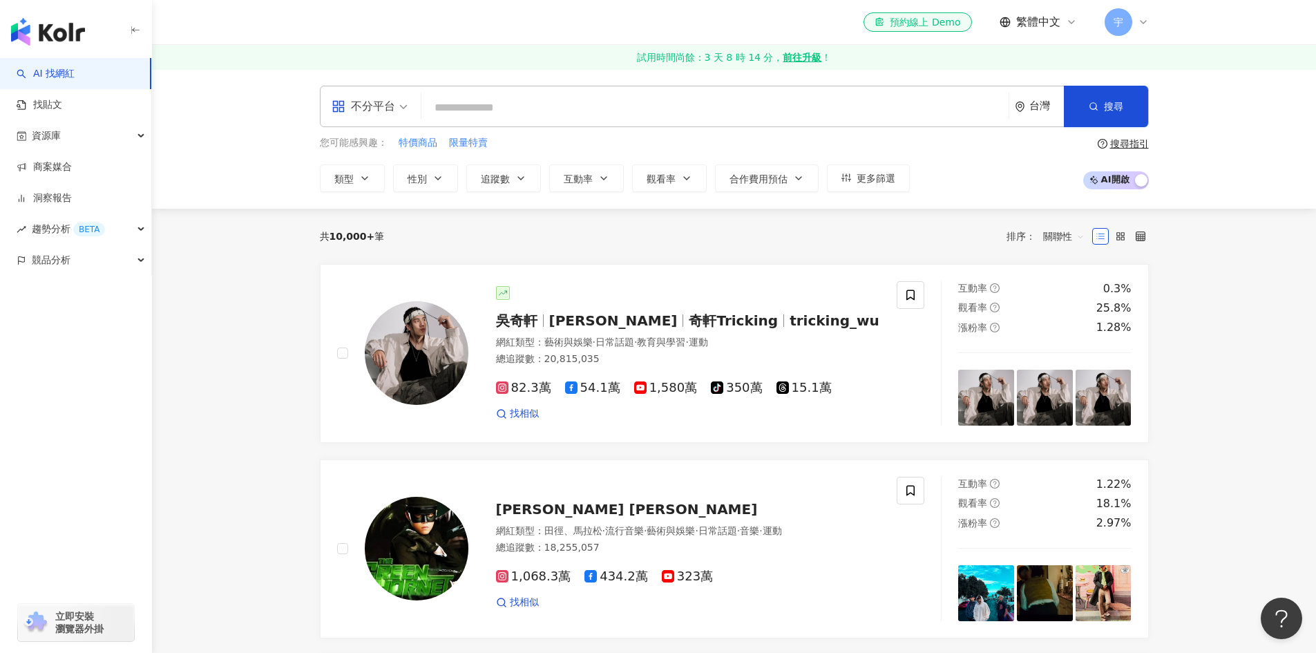
click at [507, 107] on input "search" at bounding box center [715, 108] width 576 height 26
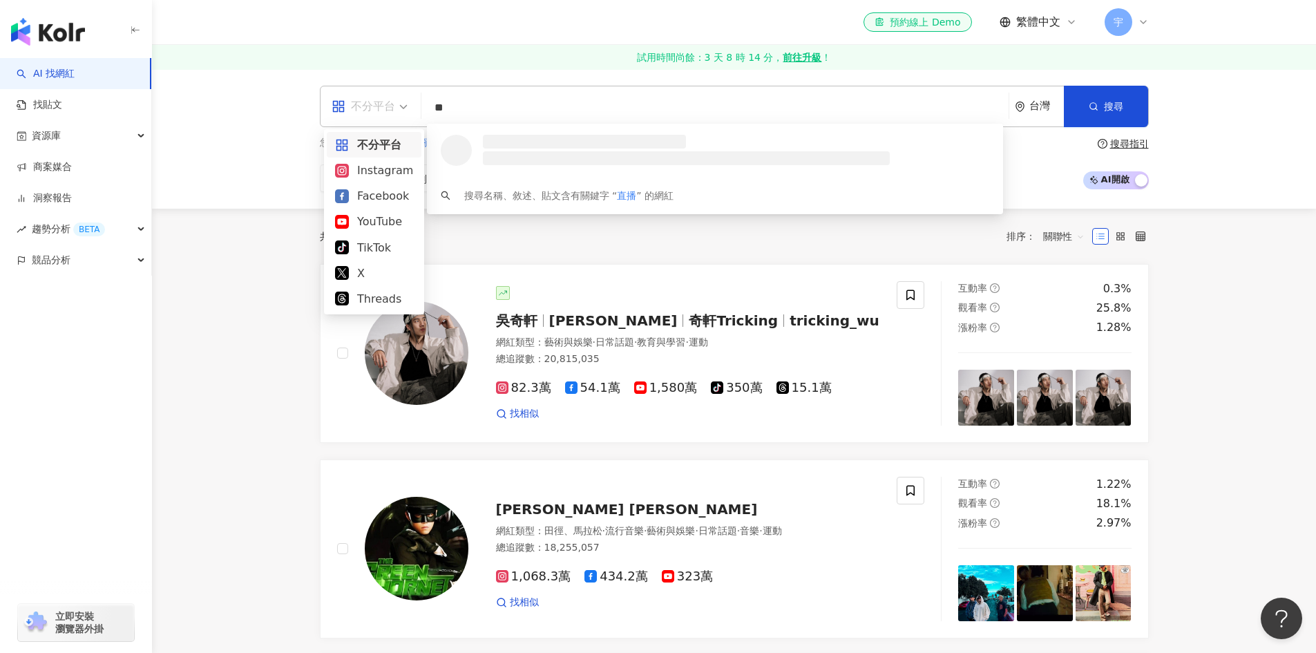
click at [364, 106] on div "不分平台" at bounding box center [364, 106] width 64 height 22
type input "**"
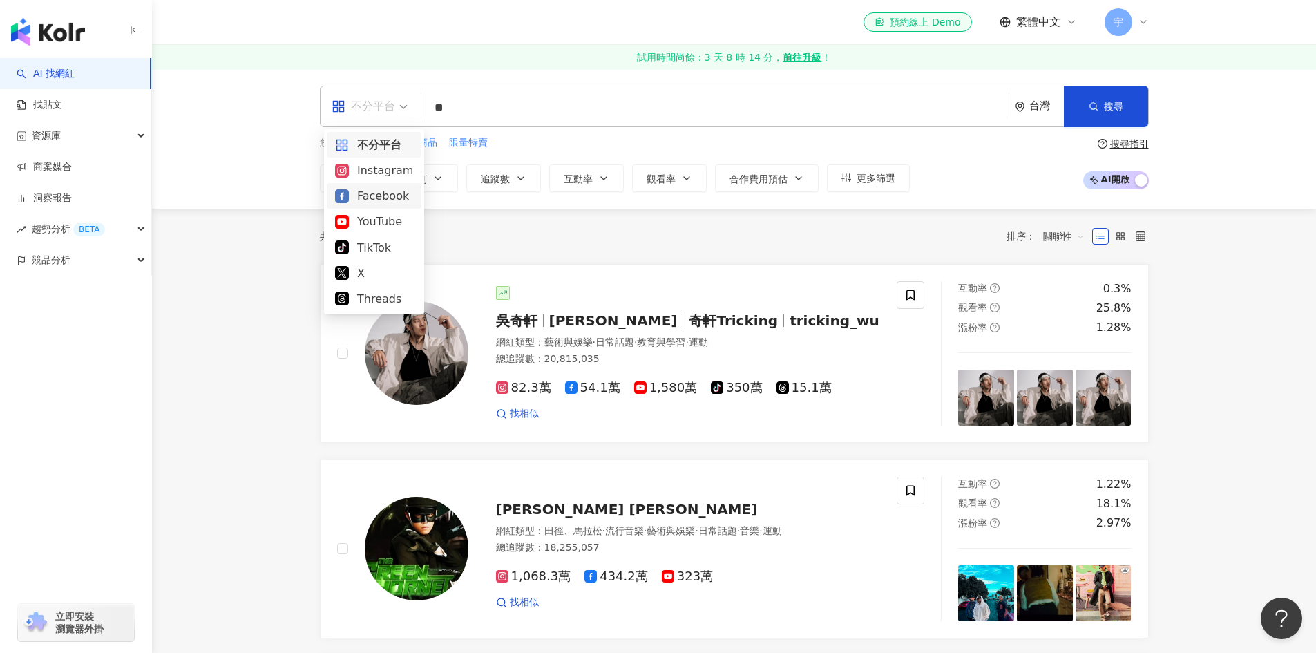
click at [365, 193] on div "Facebook" at bounding box center [374, 195] width 78 height 17
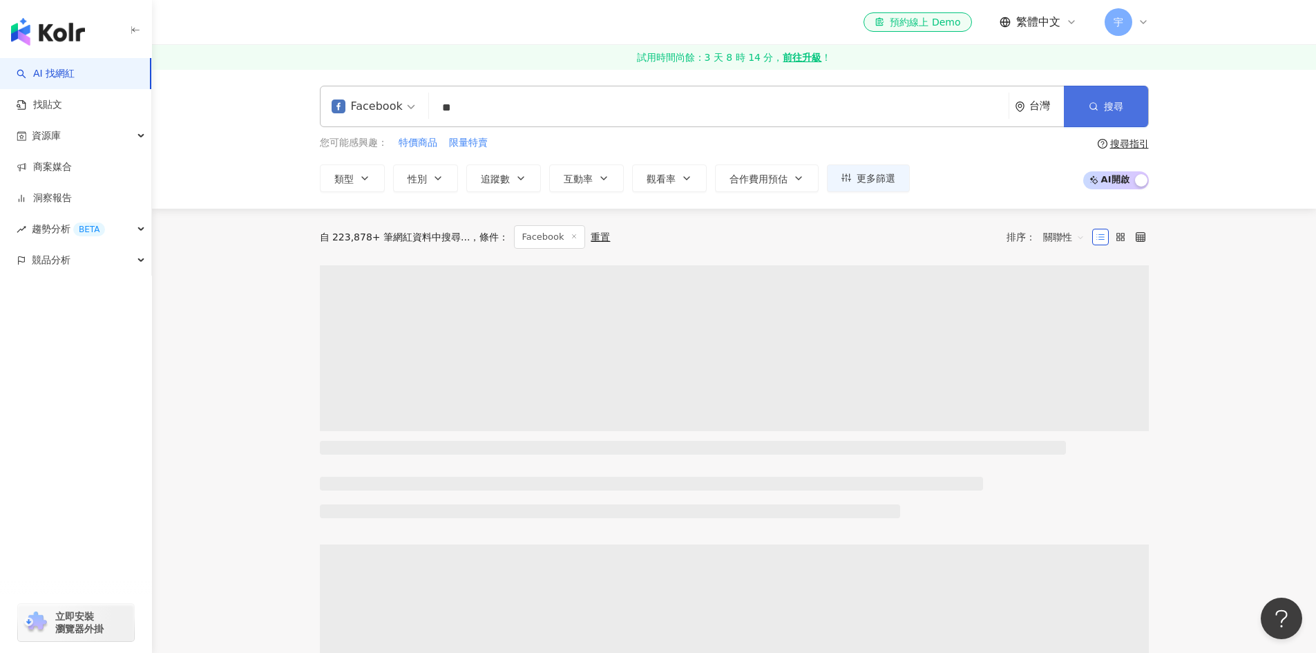
click at [1126, 114] on button "搜尋" at bounding box center [1106, 106] width 84 height 41
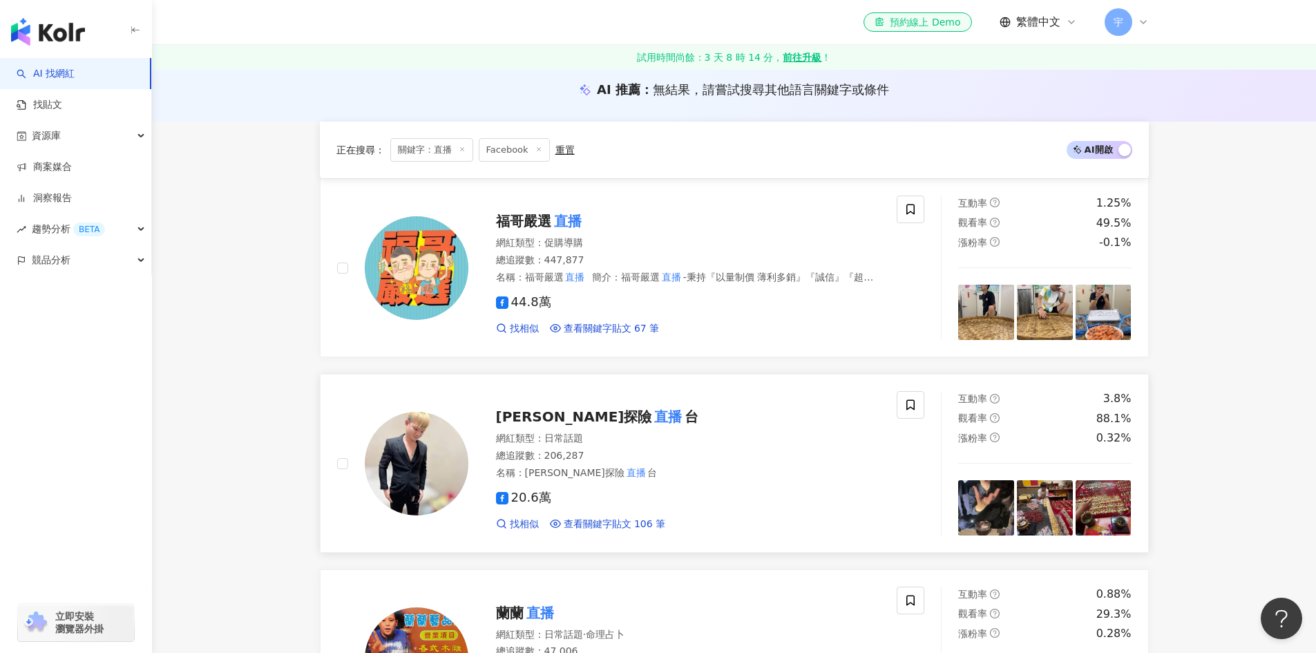
scroll to position [345, 0]
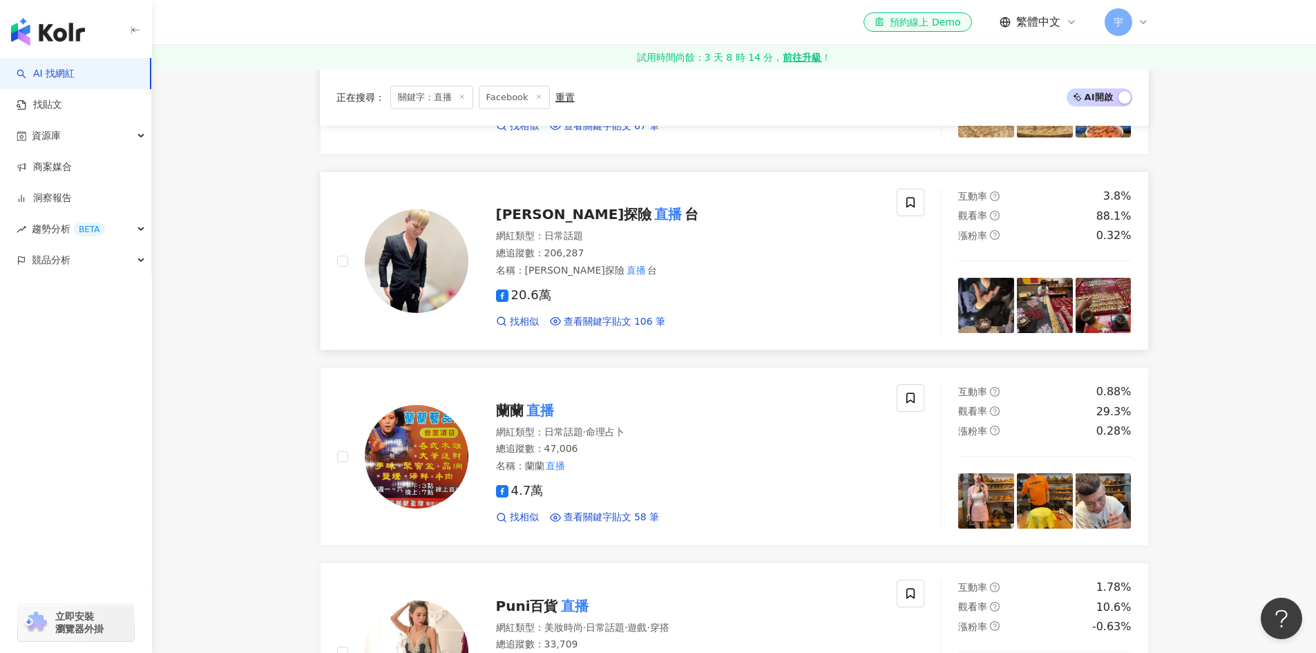
click at [779, 280] on div "20.6萬 找相似 查看關鍵字貼文 106 筆" at bounding box center [688, 302] width 385 height 51
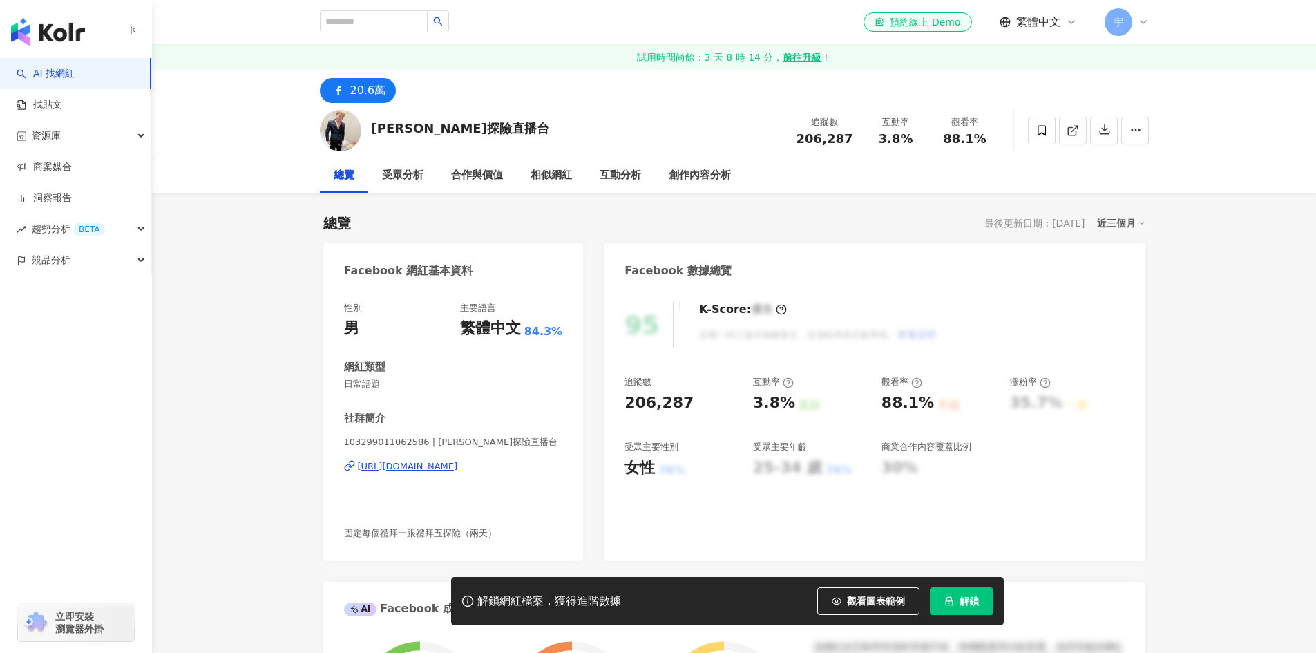
scroll to position [138, 0]
